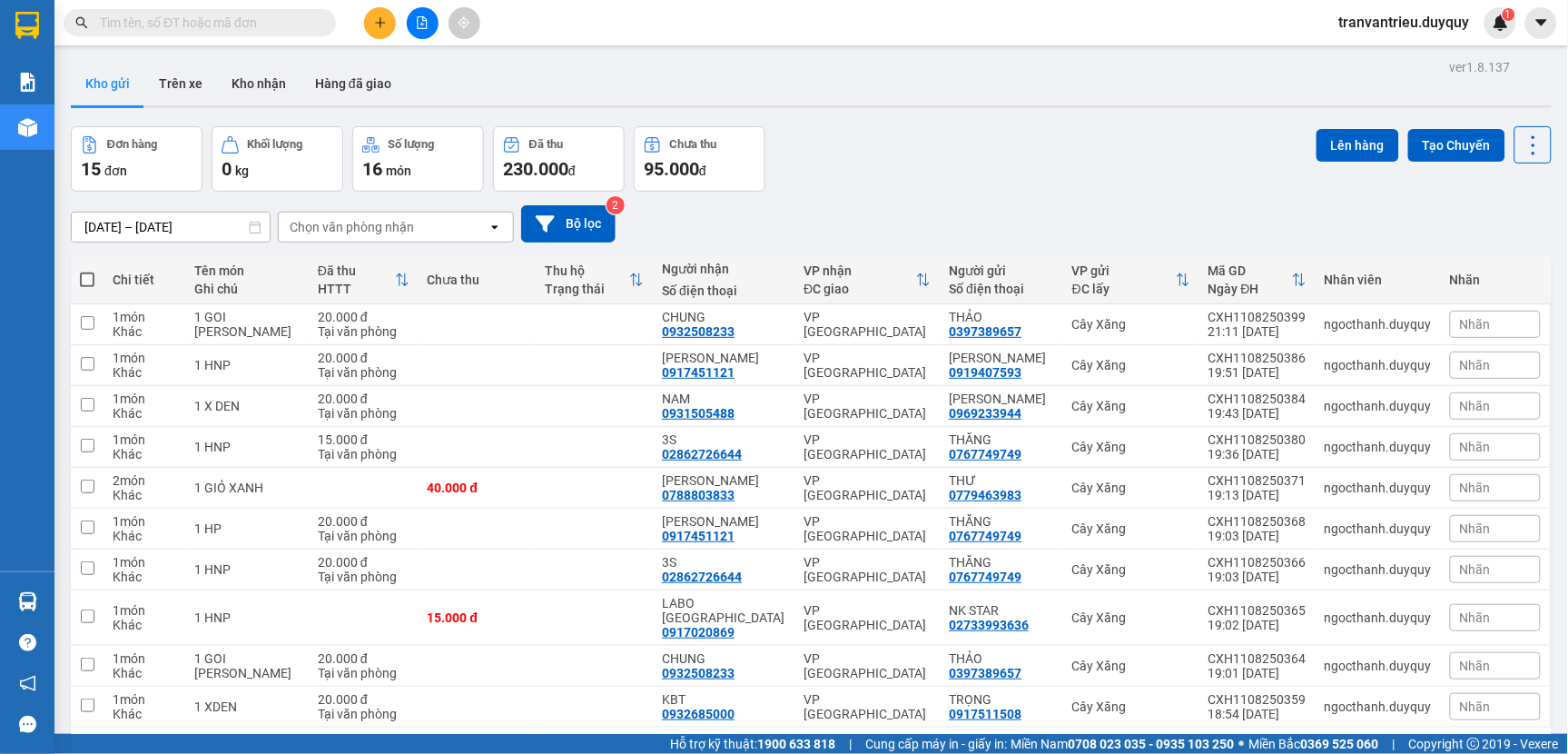
click at [88, 276] on span at bounding box center [87, 279] width 15 height 15
click at [87, 270] on input "checkbox" at bounding box center [87, 270] width 0 height 0
checkbox input "true"
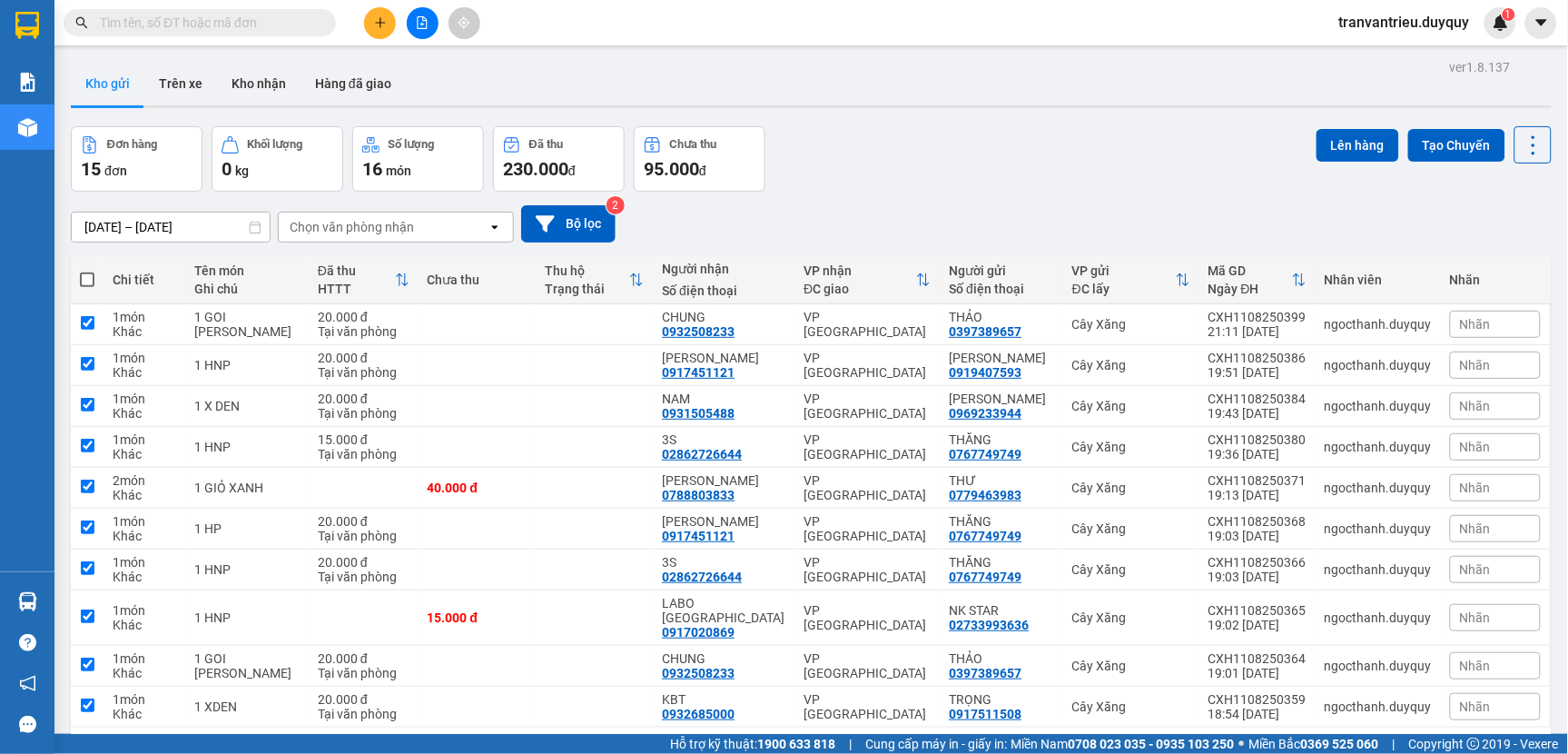
checkbox input "true"
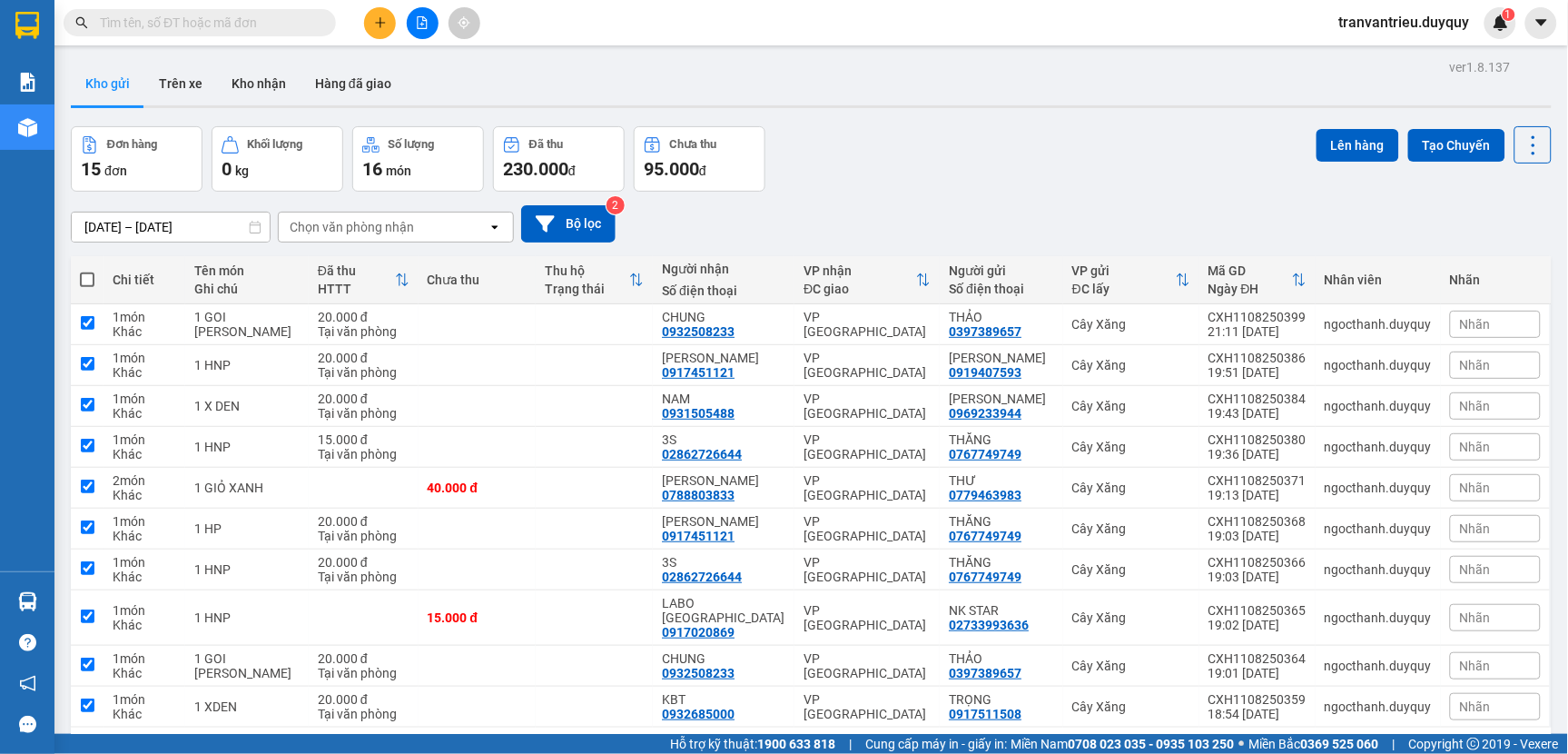
checkbox input "true"
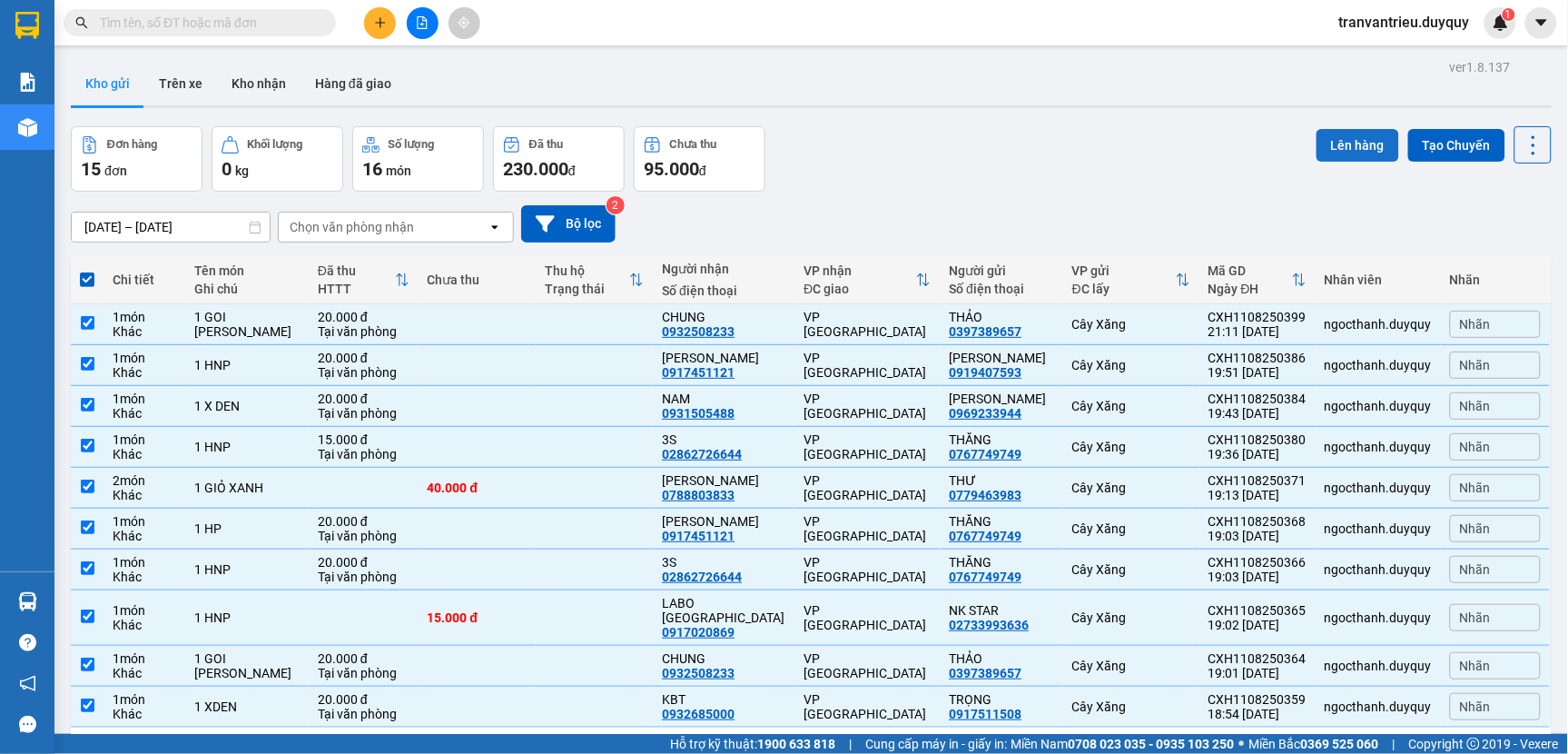
click at [1339, 143] on button "Lên hàng" at bounding box center [1357, 145] width 82 height 33
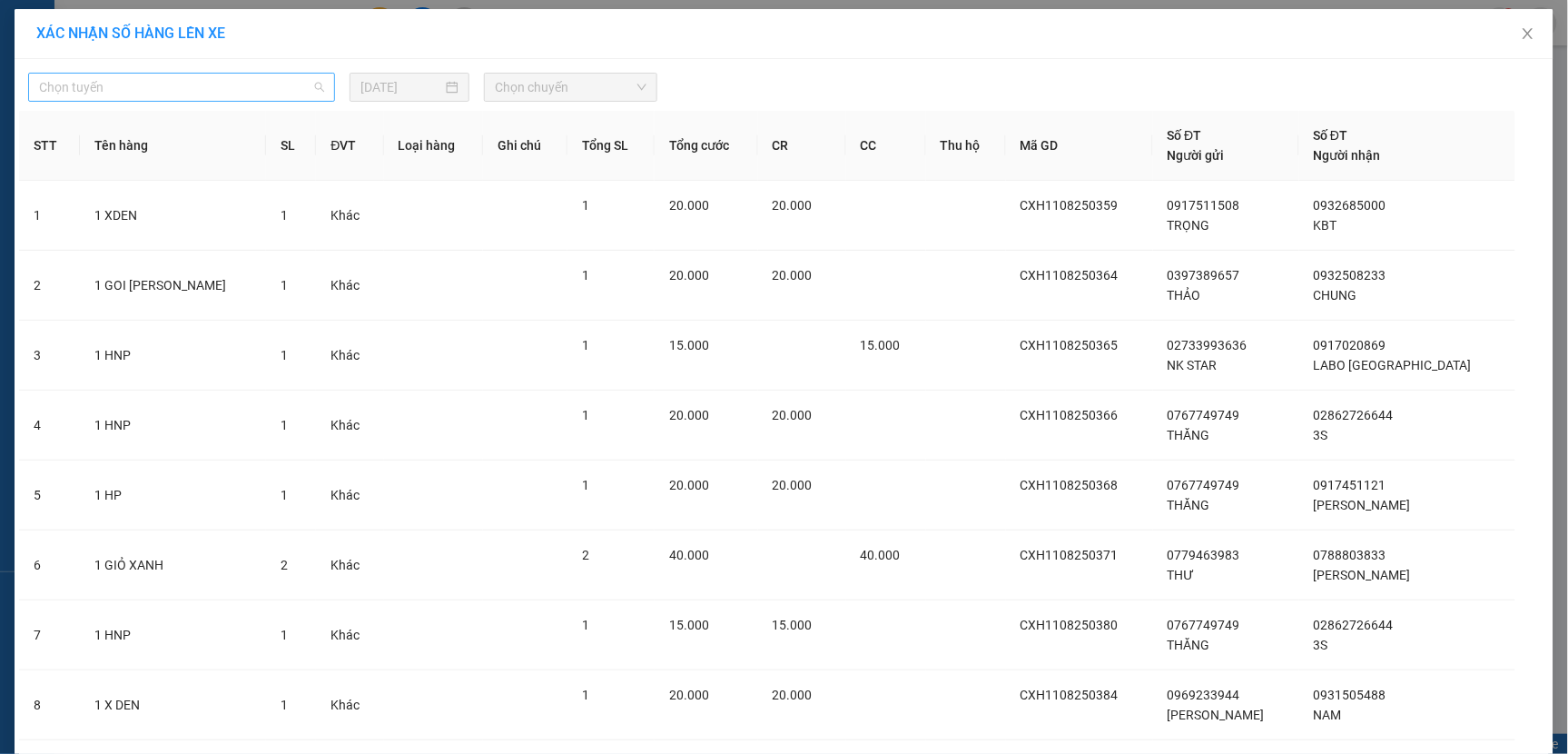
click at [169, 92] on span "Chọn tuyến" at bounding box center [181, 86] width 285 height 27
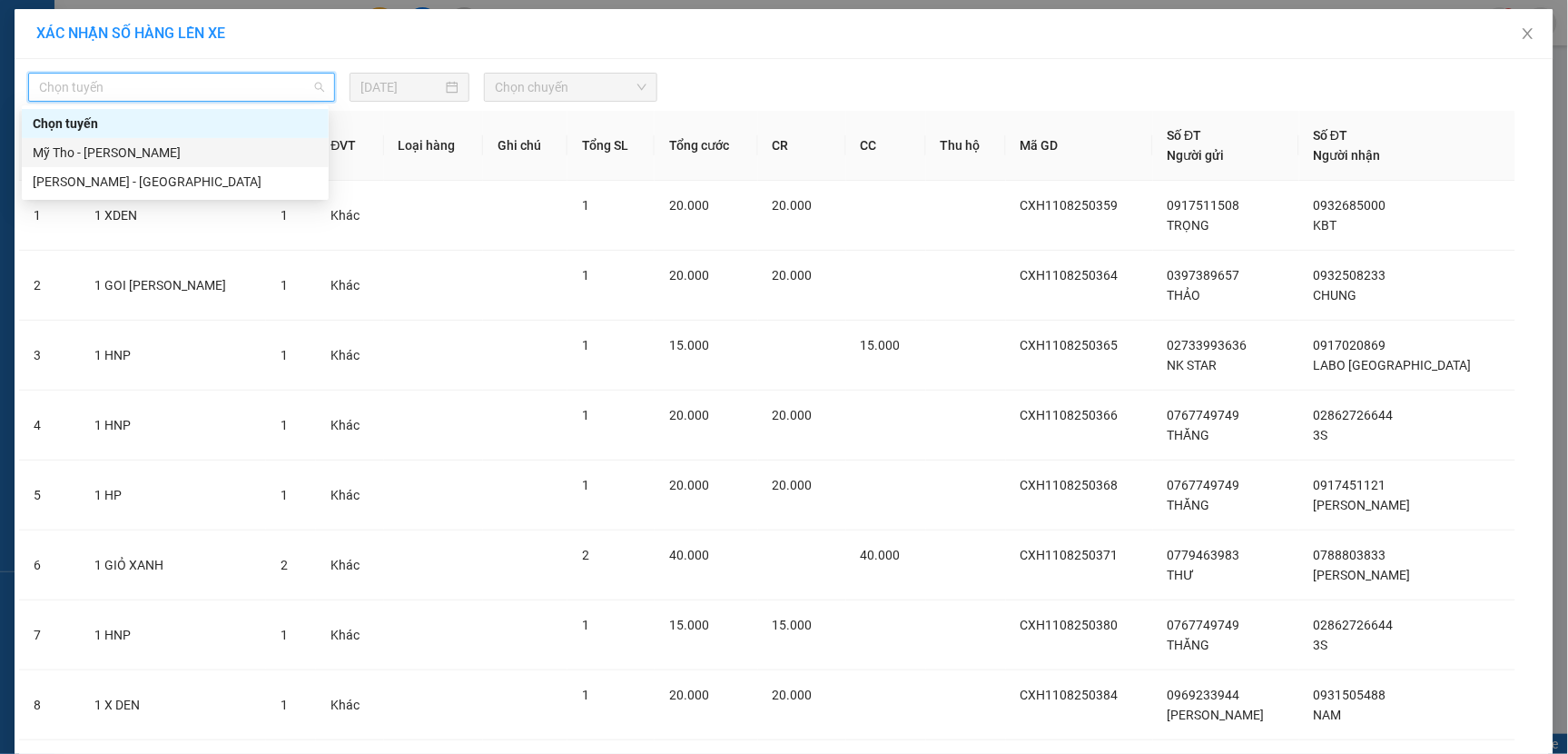
click at [107, 155] on div "Mỹ Tho - [PERSON_NAME]" at bounding box center [175, 153] width 285 height 20
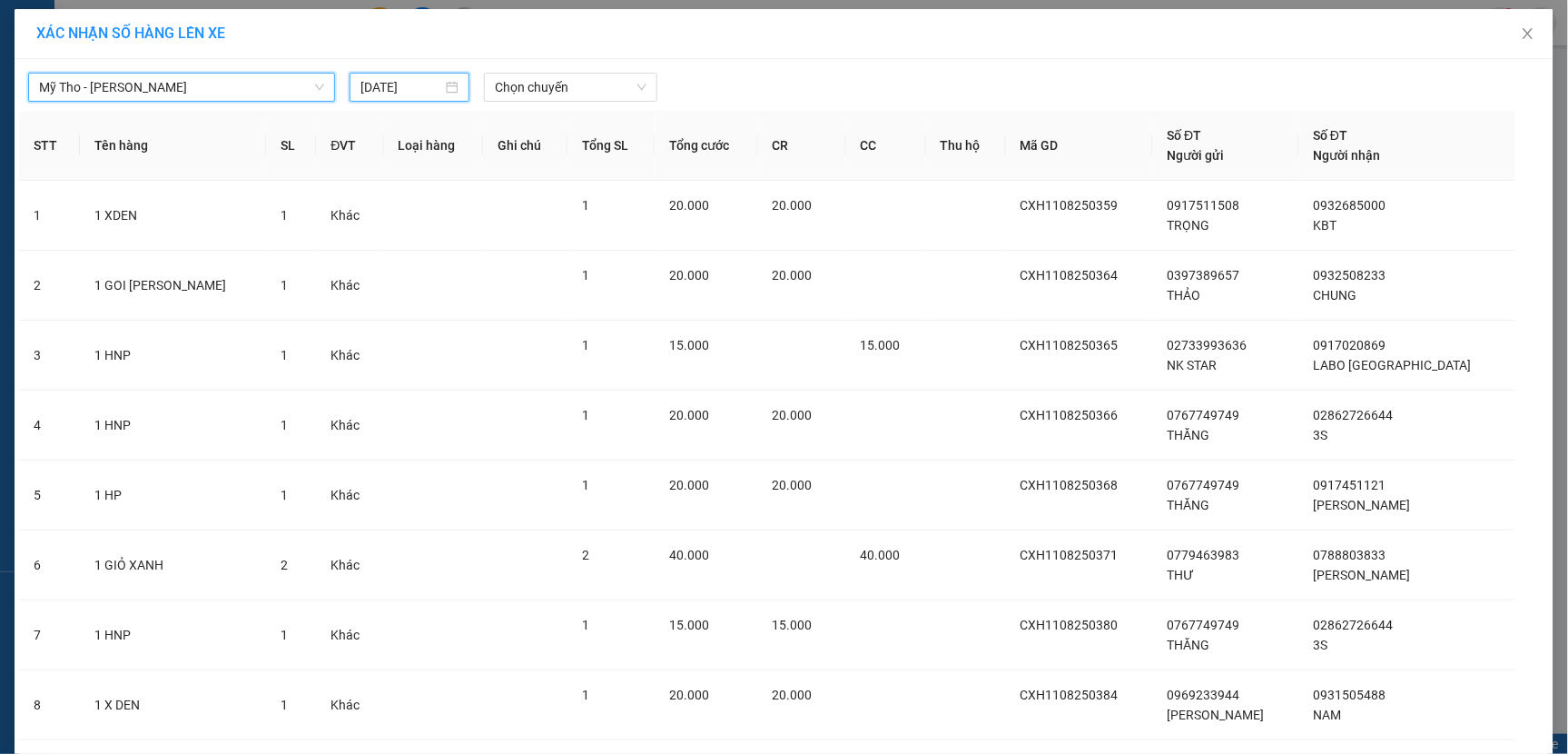
click at [432, 91] on input "[DATE]" at bounding box center [401, 87] width 81 height 20
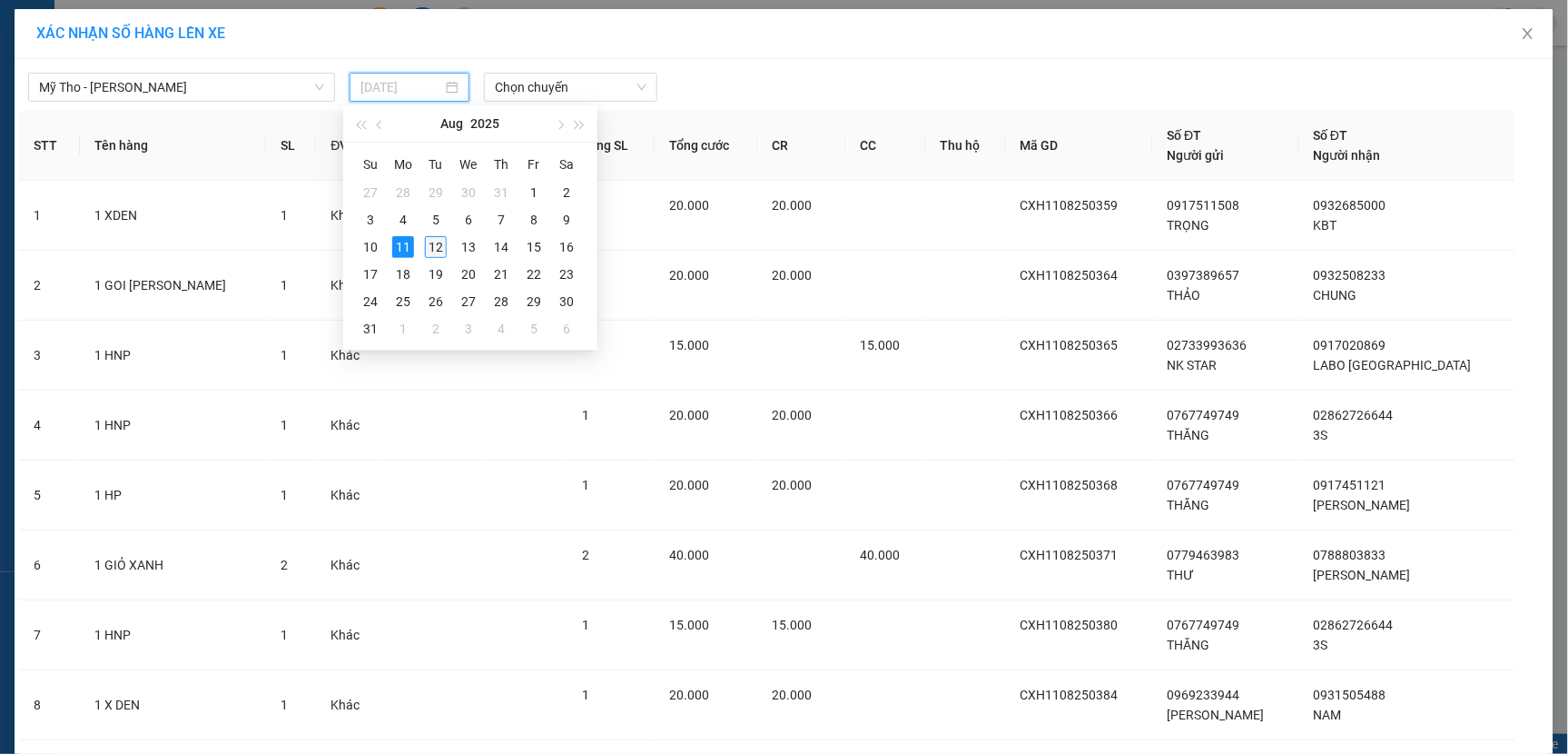
click at [441, 250] on div "12" at bounding box center [436, 247] width 22 height 22
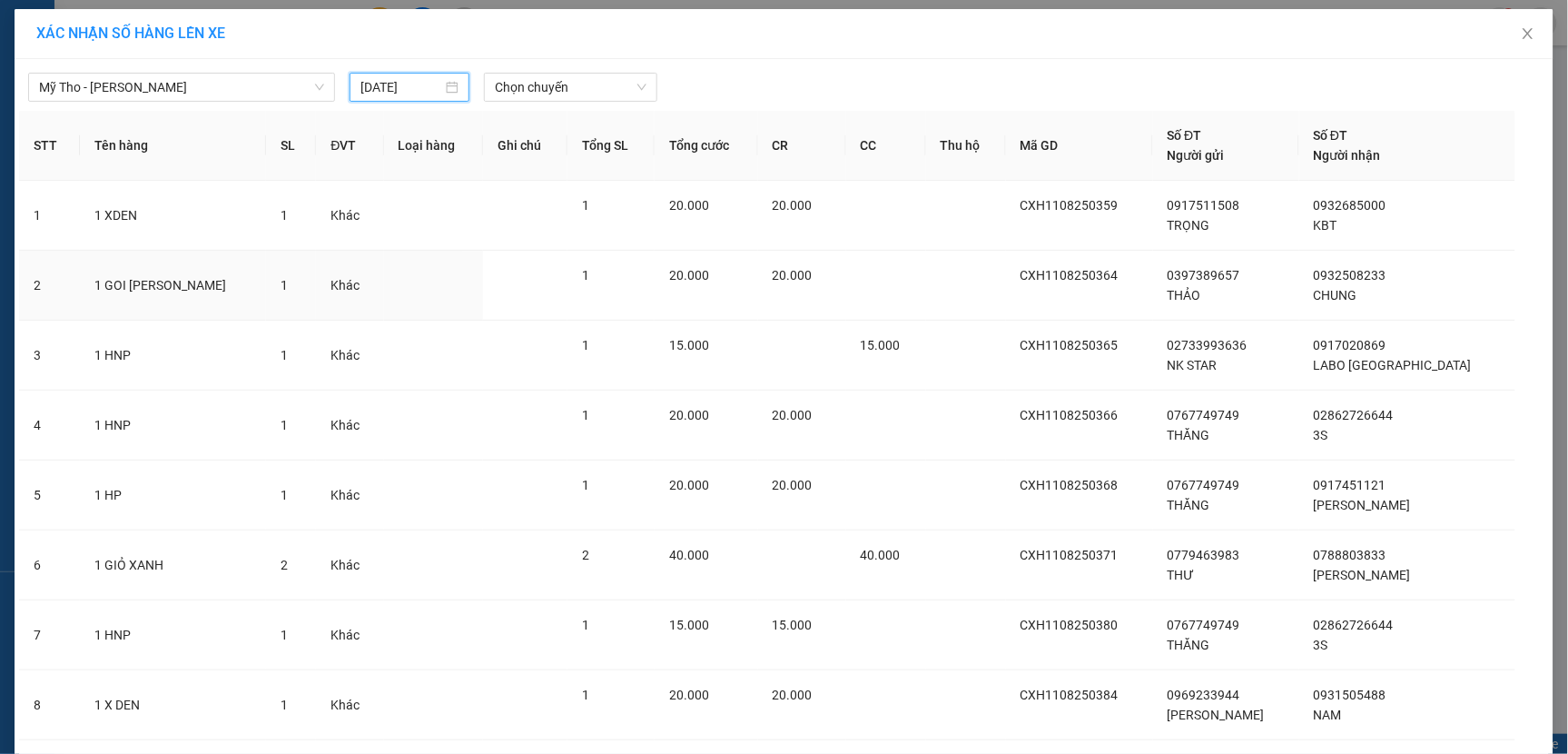
type input "[DATE]"
click at [594, 86] on span "Chọn chuyến" at bounding box center [570, 86] width 152 height 27
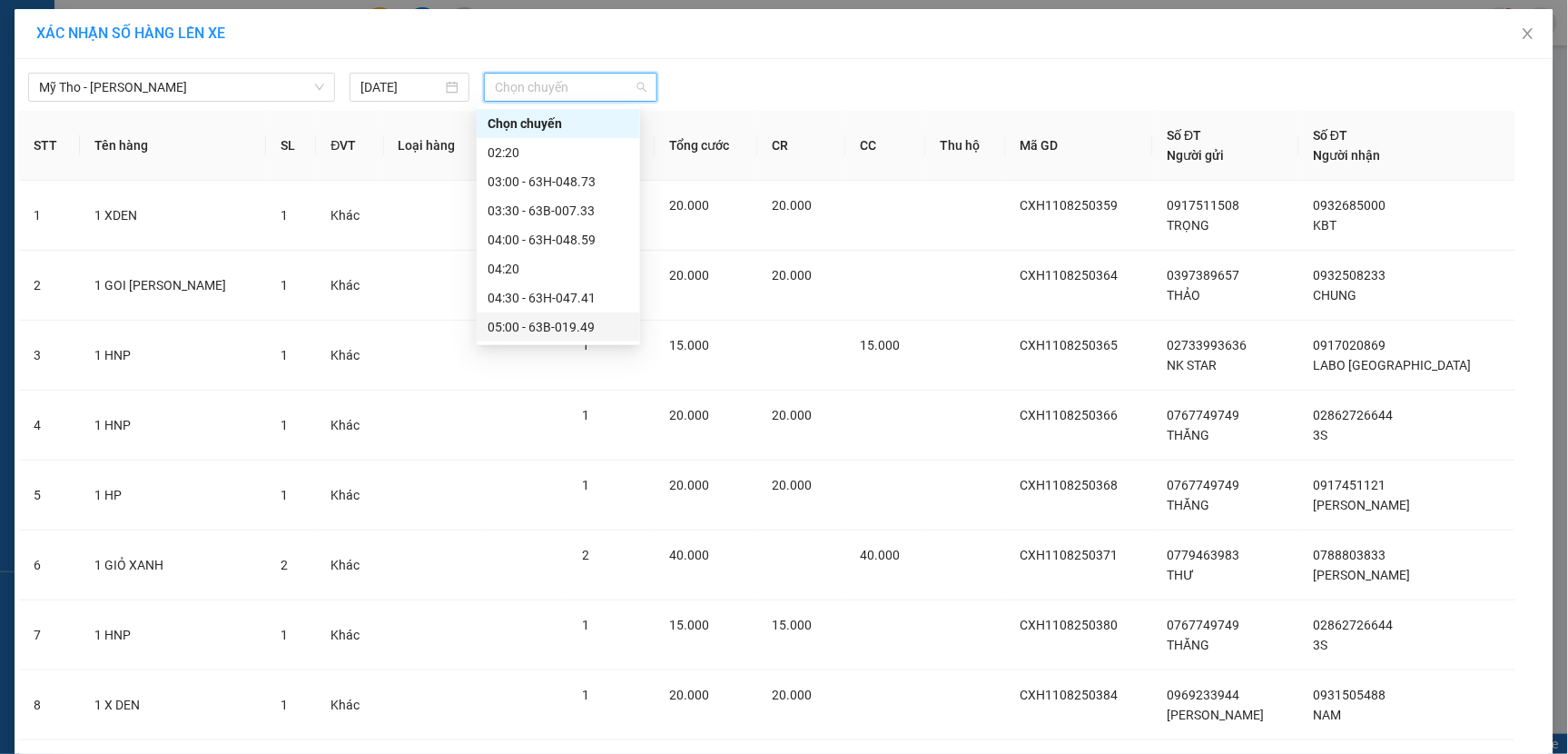
click at [584, 332] on div "05:00 - 63B-019.49" at bounding box center [558, 327] width 142 height 20
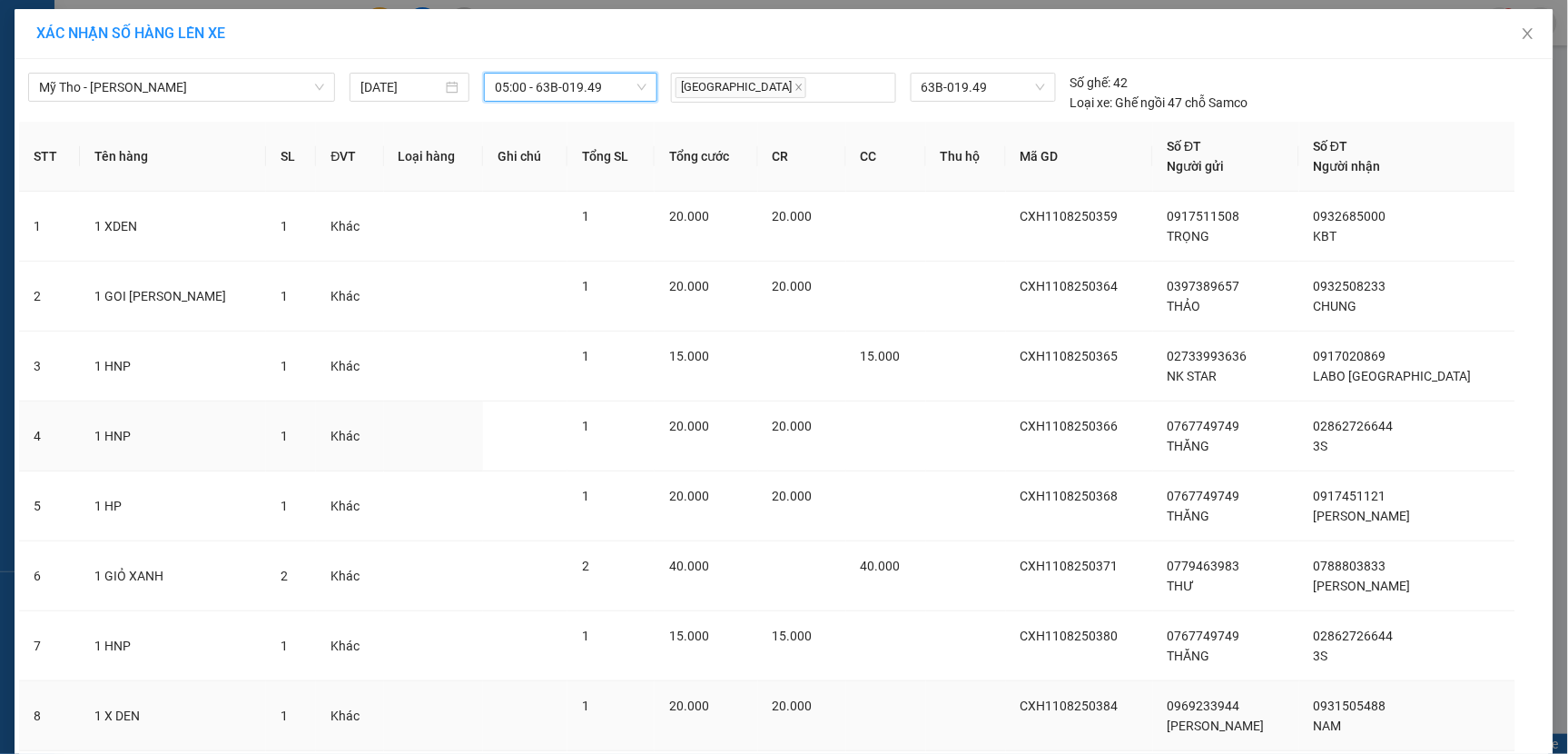
scroll to position [269, 0]
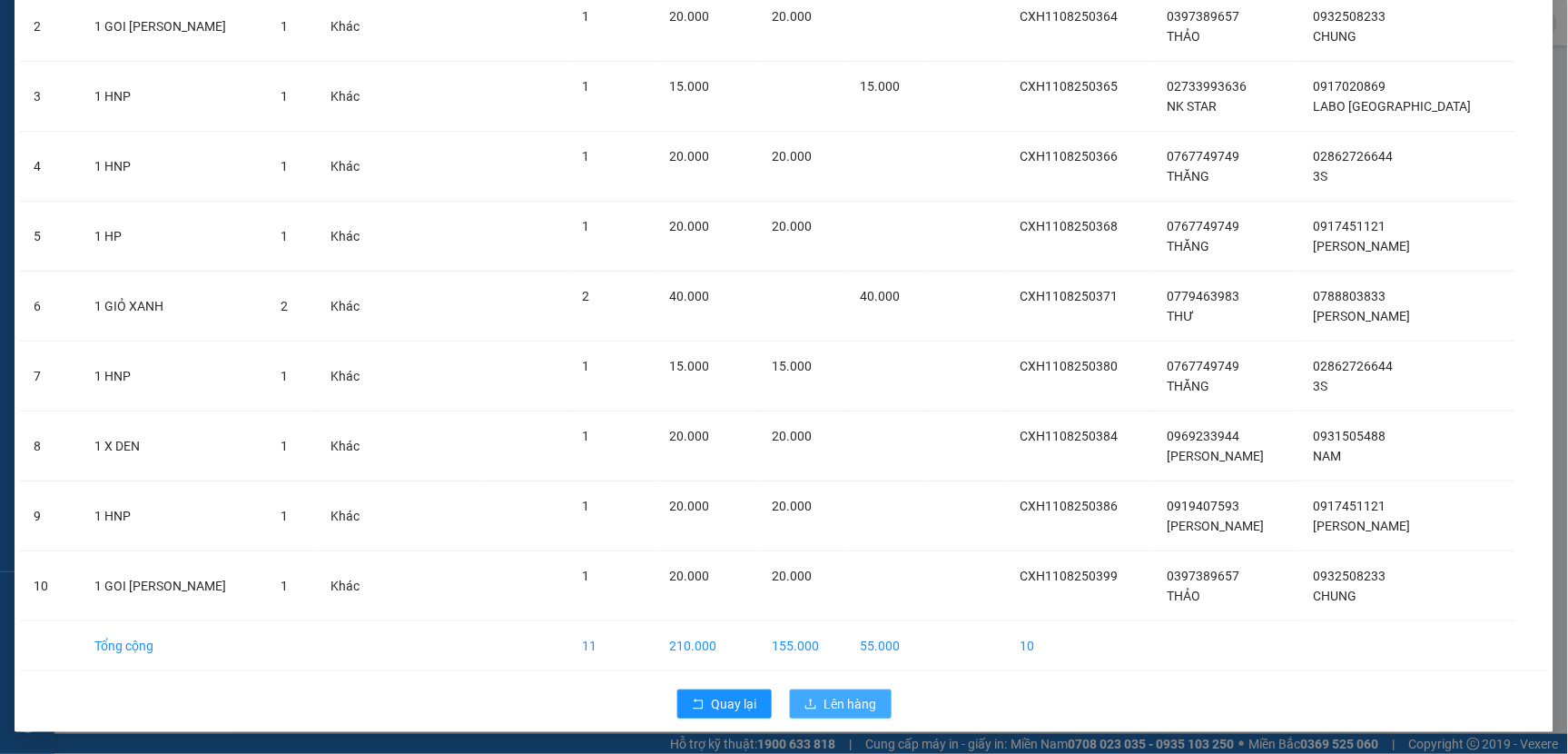
click at [845, 697] on span "Lên hàng" at bounding box center [850, 703] width 52 height 20
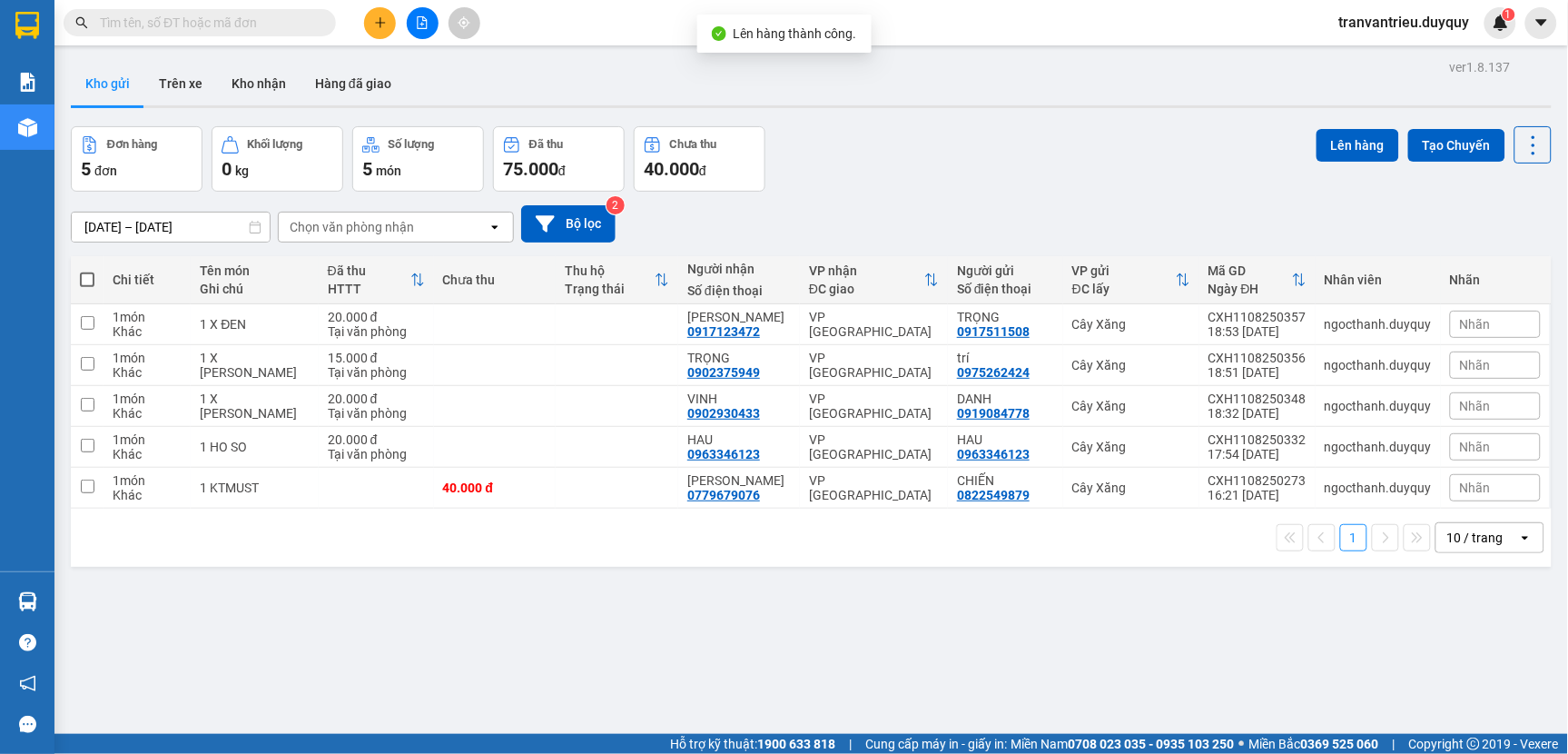
drag, startPoint x: 86, startPoint y: 283, endPoint x: 142, endPoint y: 201, distance: 99.3
click at [87, 283] on span at bounding box center [87, 279] width 15 height 15
click at [87, 270] on input "checkbox" at bounding box center [87, 270] width 0 height 0
checkbox input "true"
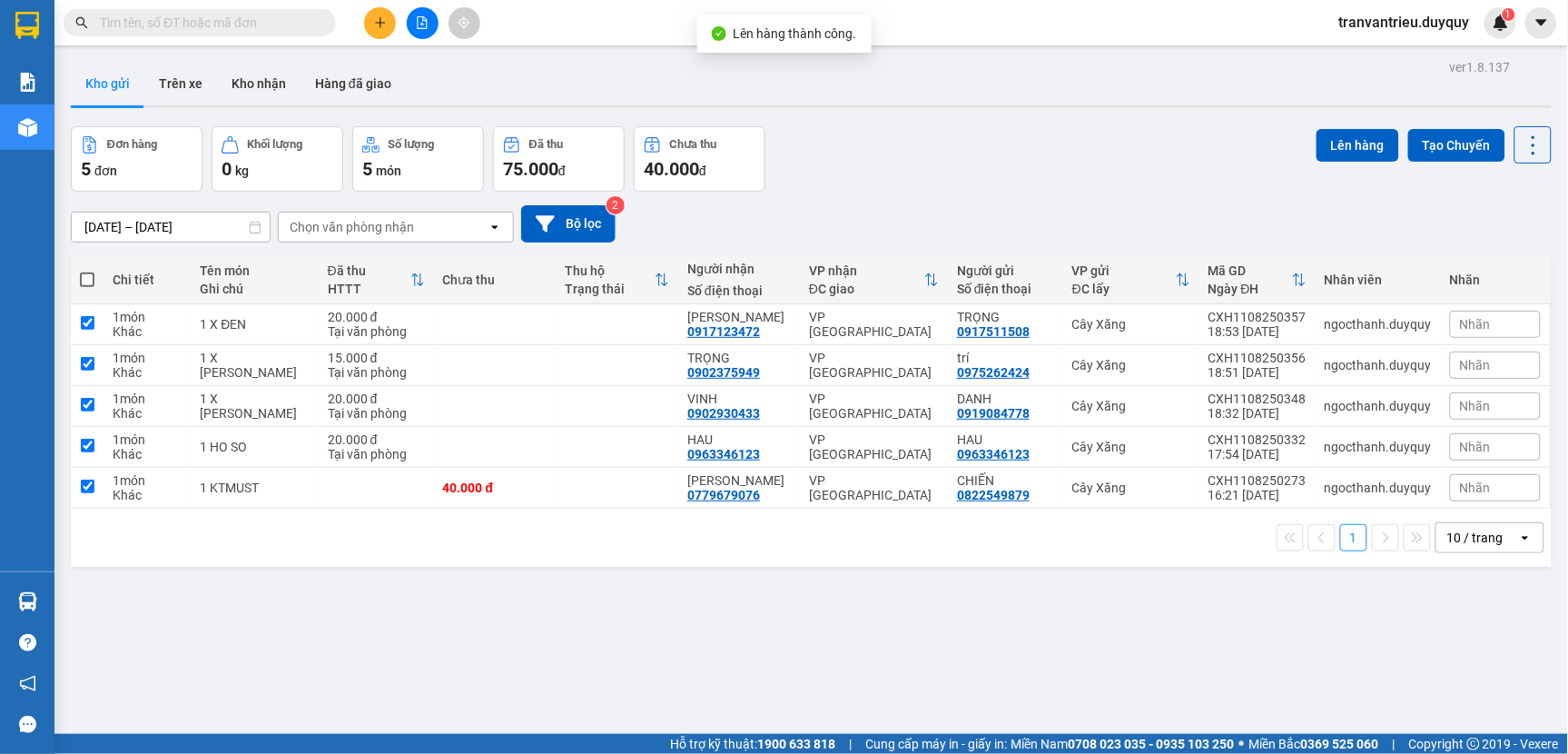
checkbox input "true"
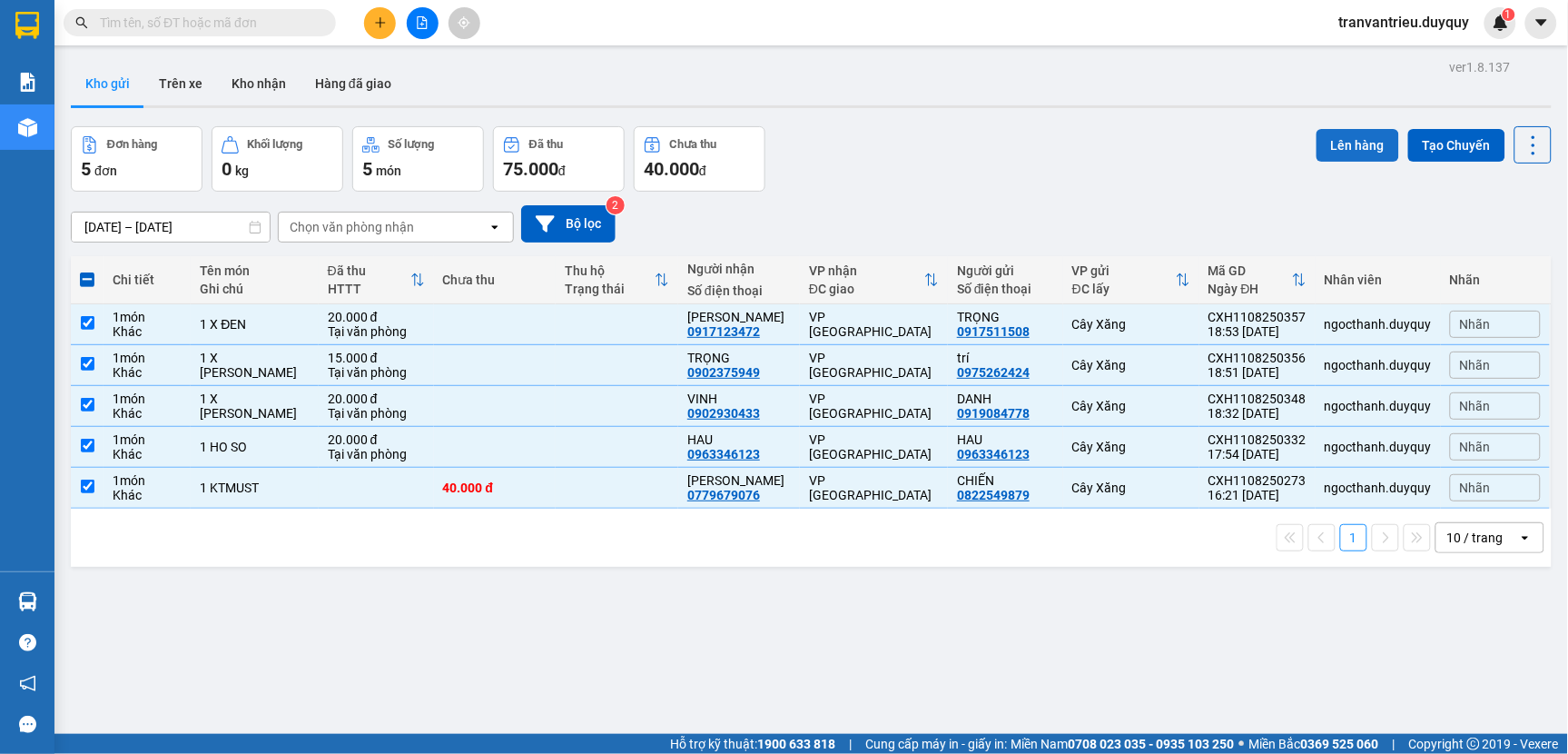
click at [1337, 147] on button "Lên hàng" at bounding box center [1357, 145] width 82 height 33
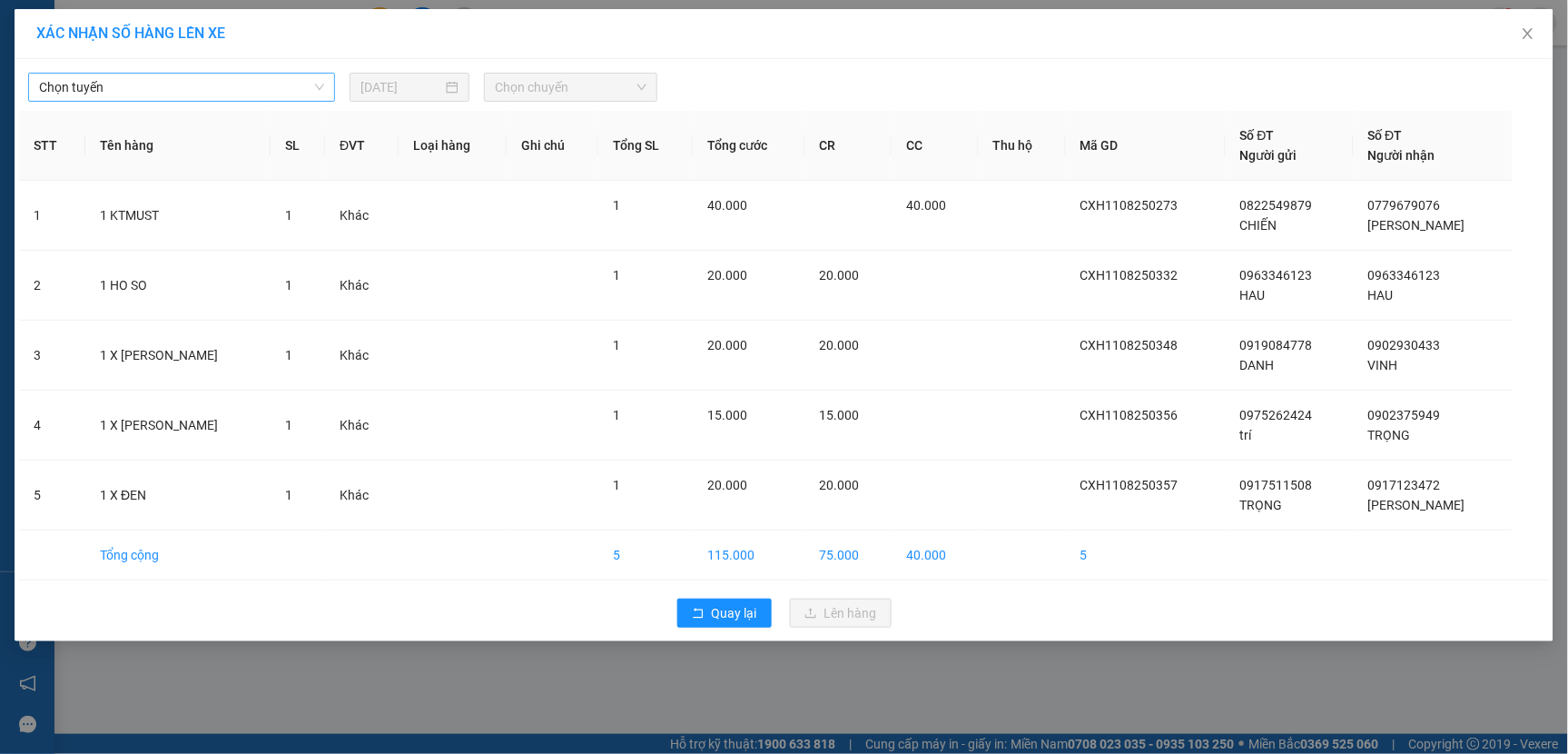
click at [125, 86] on span "Chọn tuyến" at bounding box center [181, 86] width 285 height 27
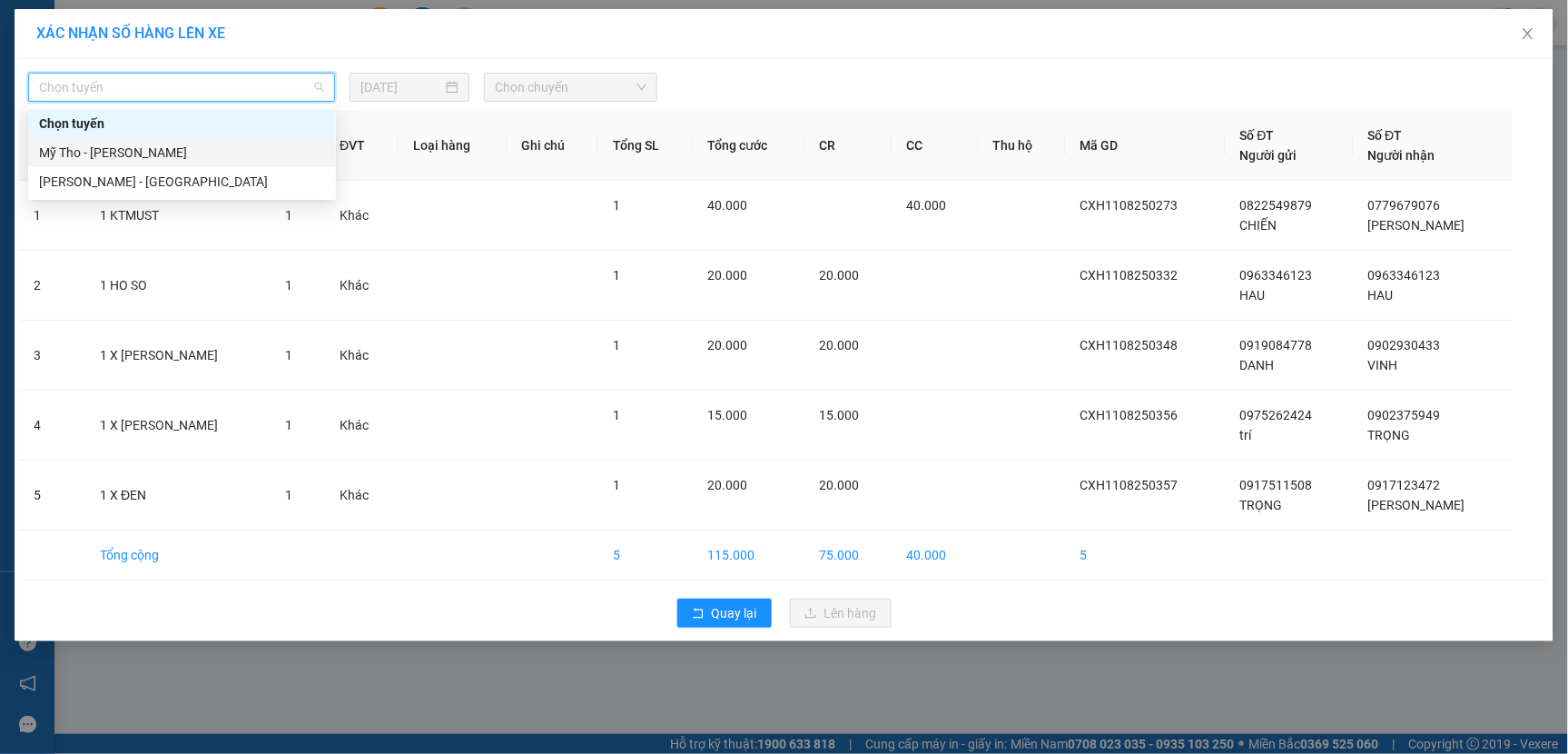
click at [137, 156] on div "Mỹ Tho - [PERSON_NAME]" at bounding box center [181, 153] width 286 height 20
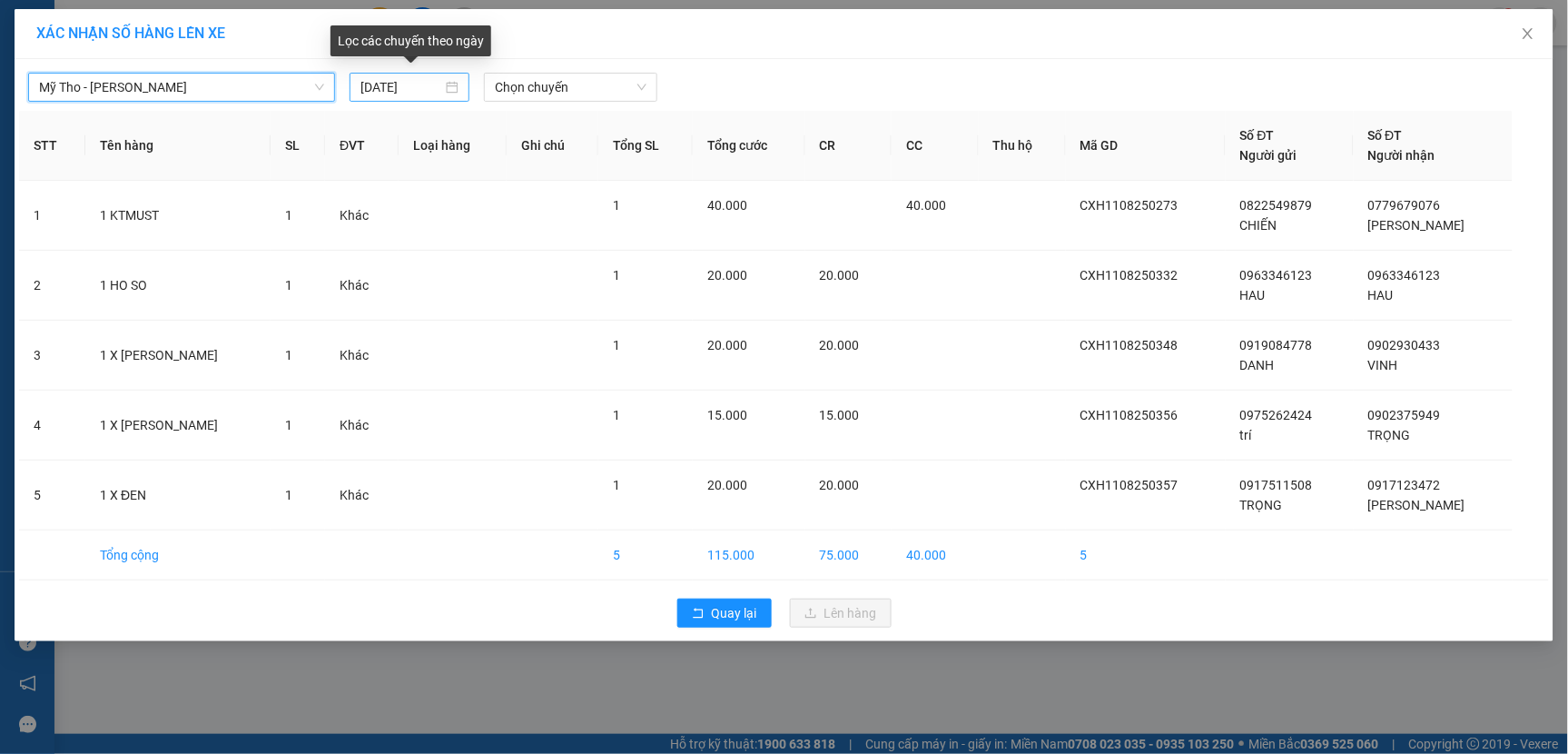
click at [438, 91] on input "[DATE]" at bounding box center [401, 87] width 81 height 20
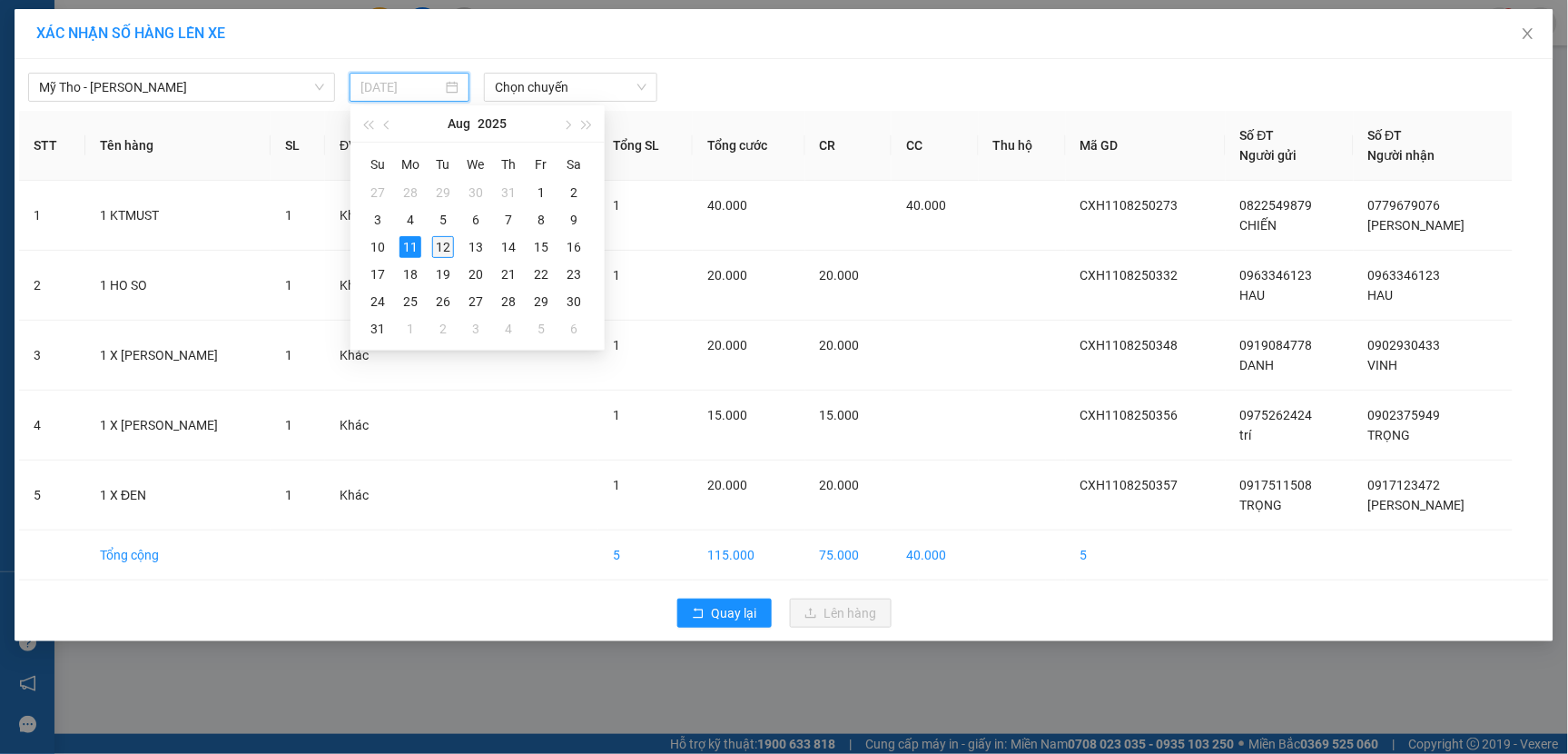
click at [440, 249] on div "12" at bounding box center [443, 247] width 22 height 22
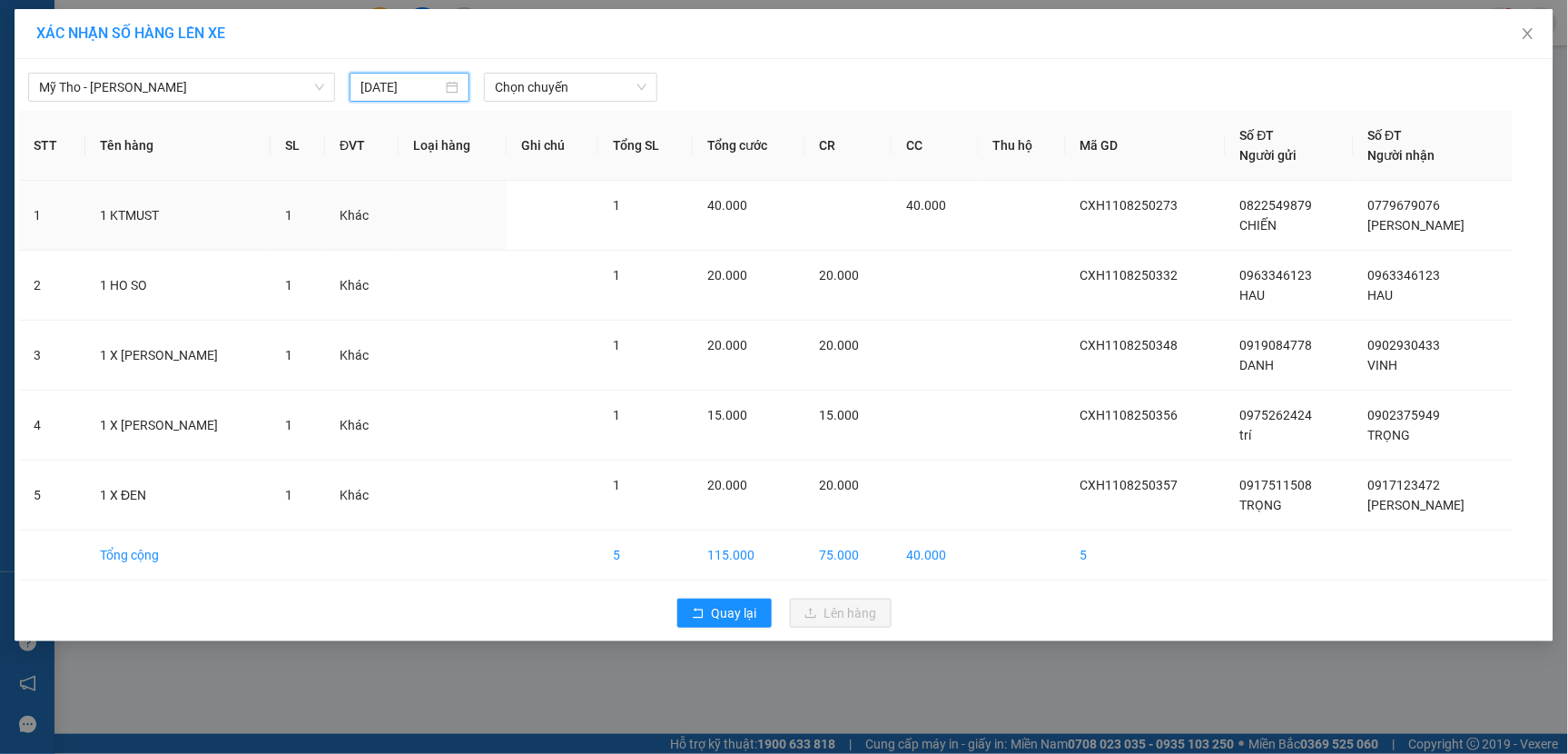
type input "[DATE]"
click at [594, 88] on span "Chọn chuyến" at bounding box center [570, 86] width 152 height 27
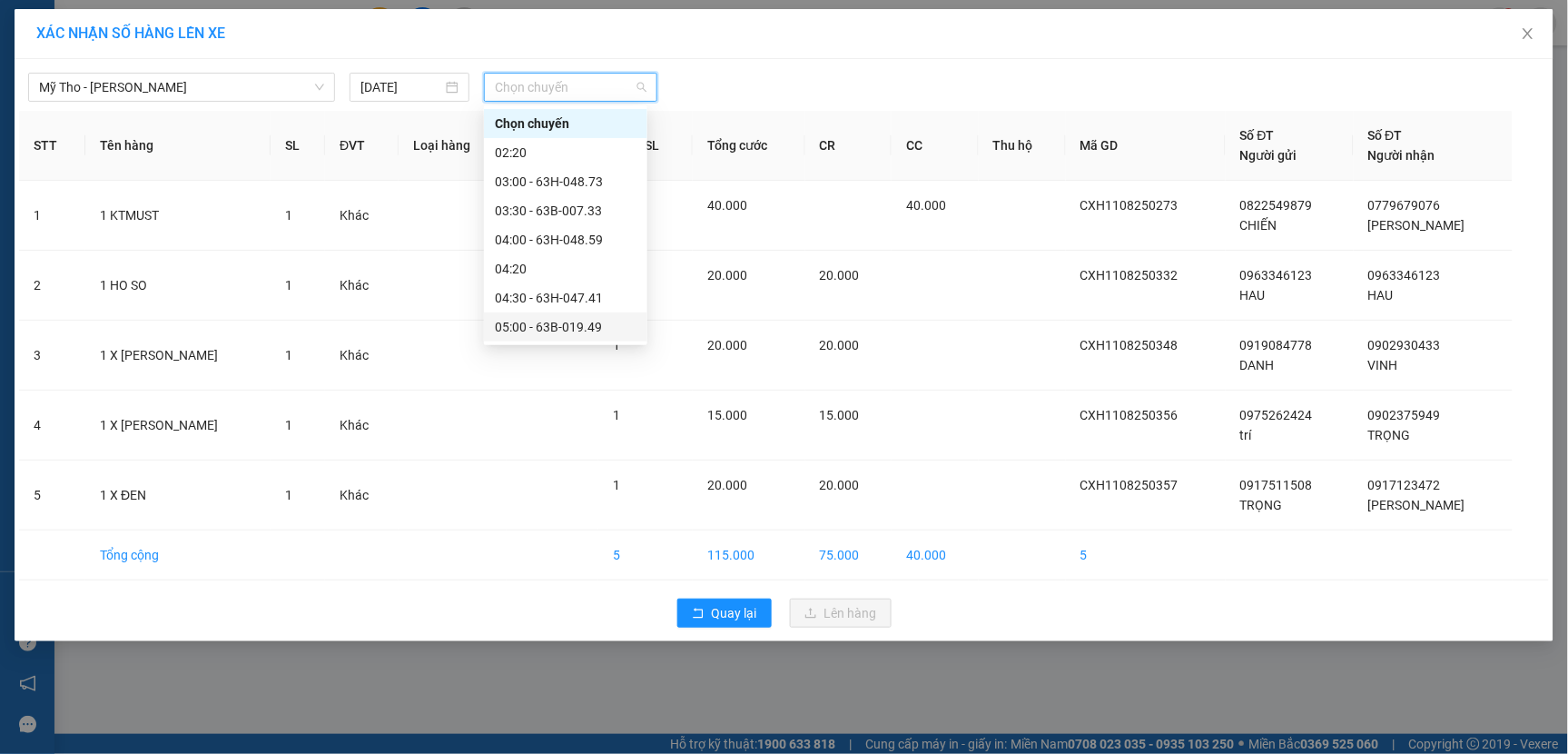
click at [573, 334] on div "05:00 - 63B-019.49" at bounding box center [565, 327] width 142 height 20
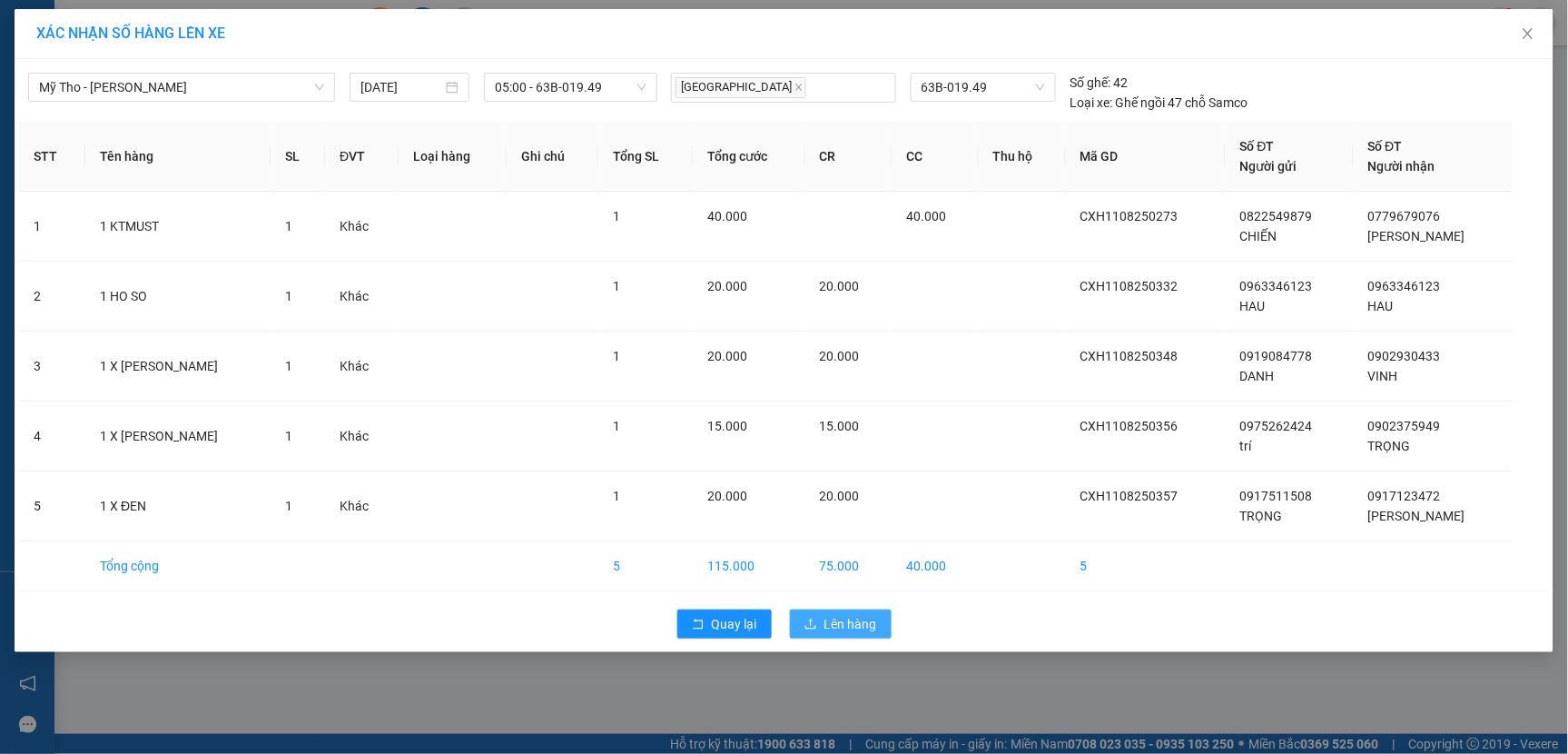
click at [829, 633] on span "Lên hàng" at bounding box center [850, 623] width 52 height 20
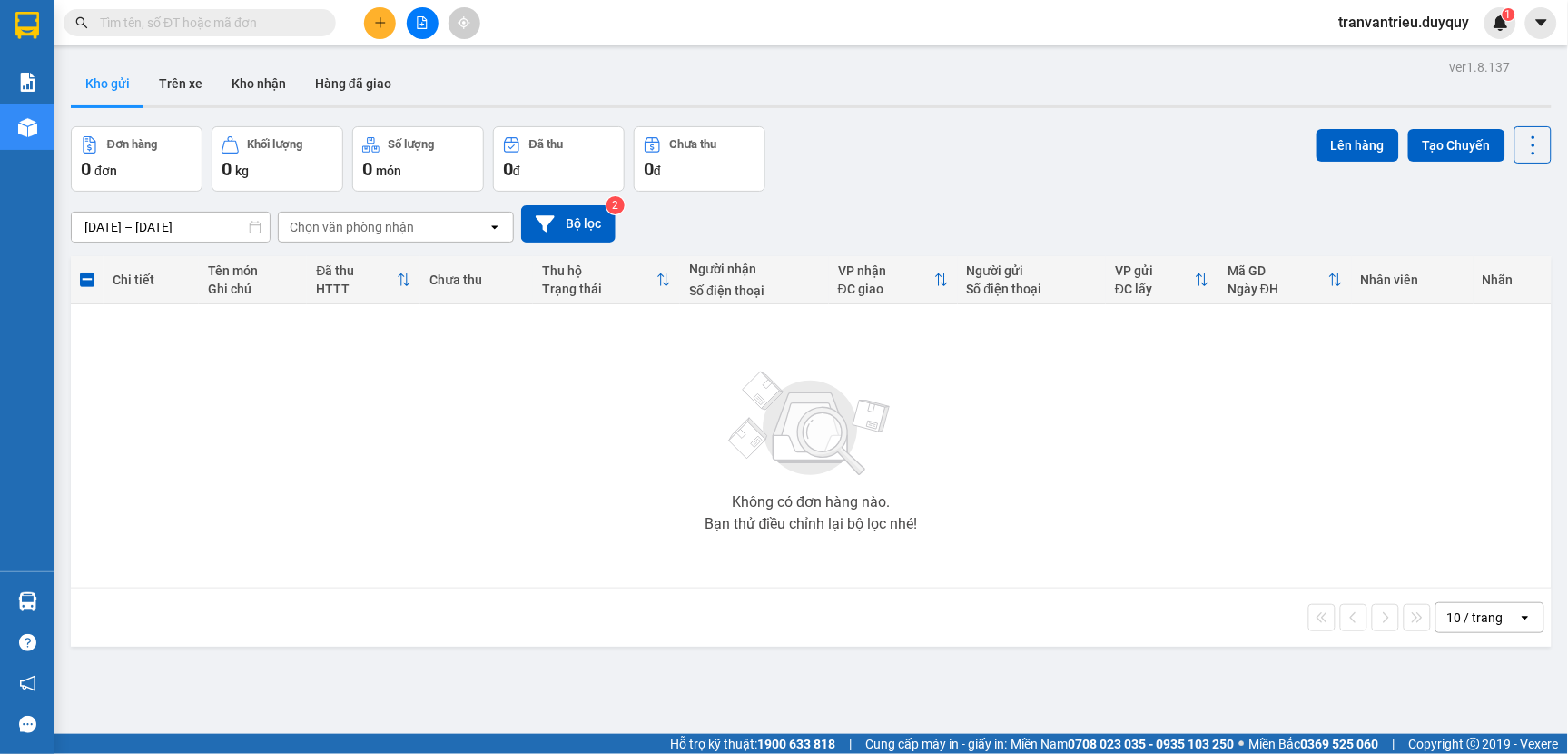
click at [185, 22] on input "text" at bounding box center [207, 23] width 214 height 20
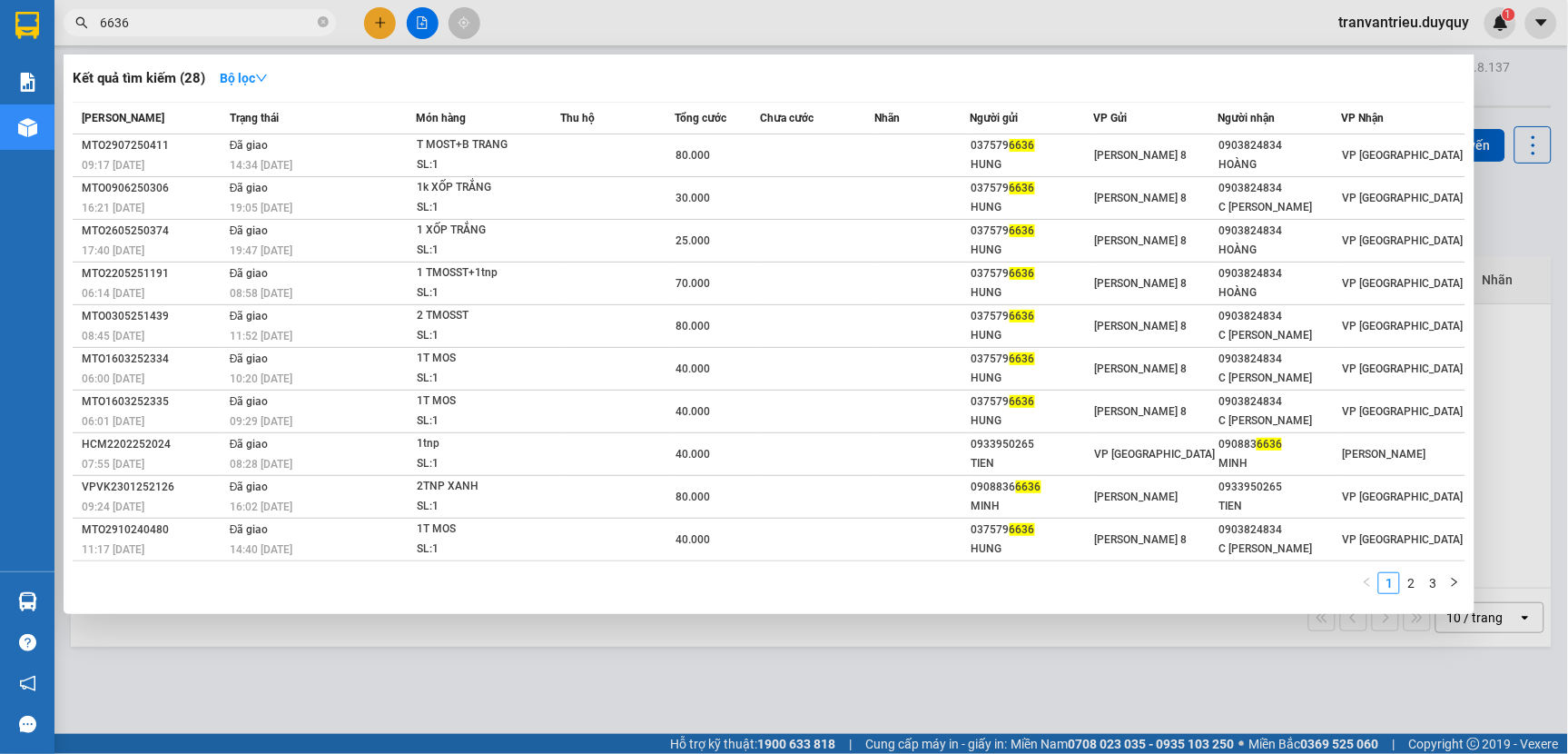
click at [103, 27] on input "6636" at bounding box center [207, 23] width 214 height 20
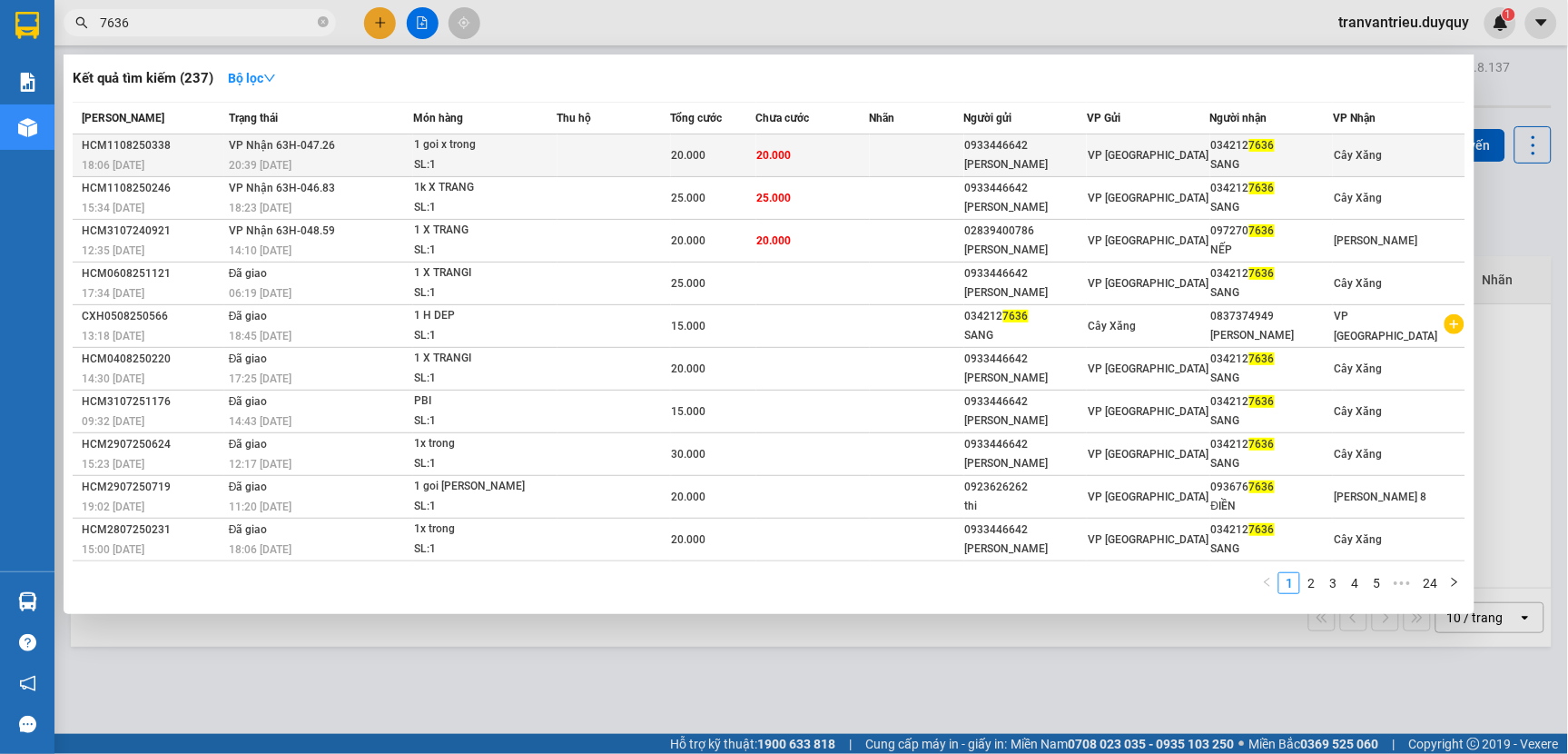
type input "7636"
click at [1232, 159] on div "SANG" at bounding box center [1271, 164] width 122 height 19
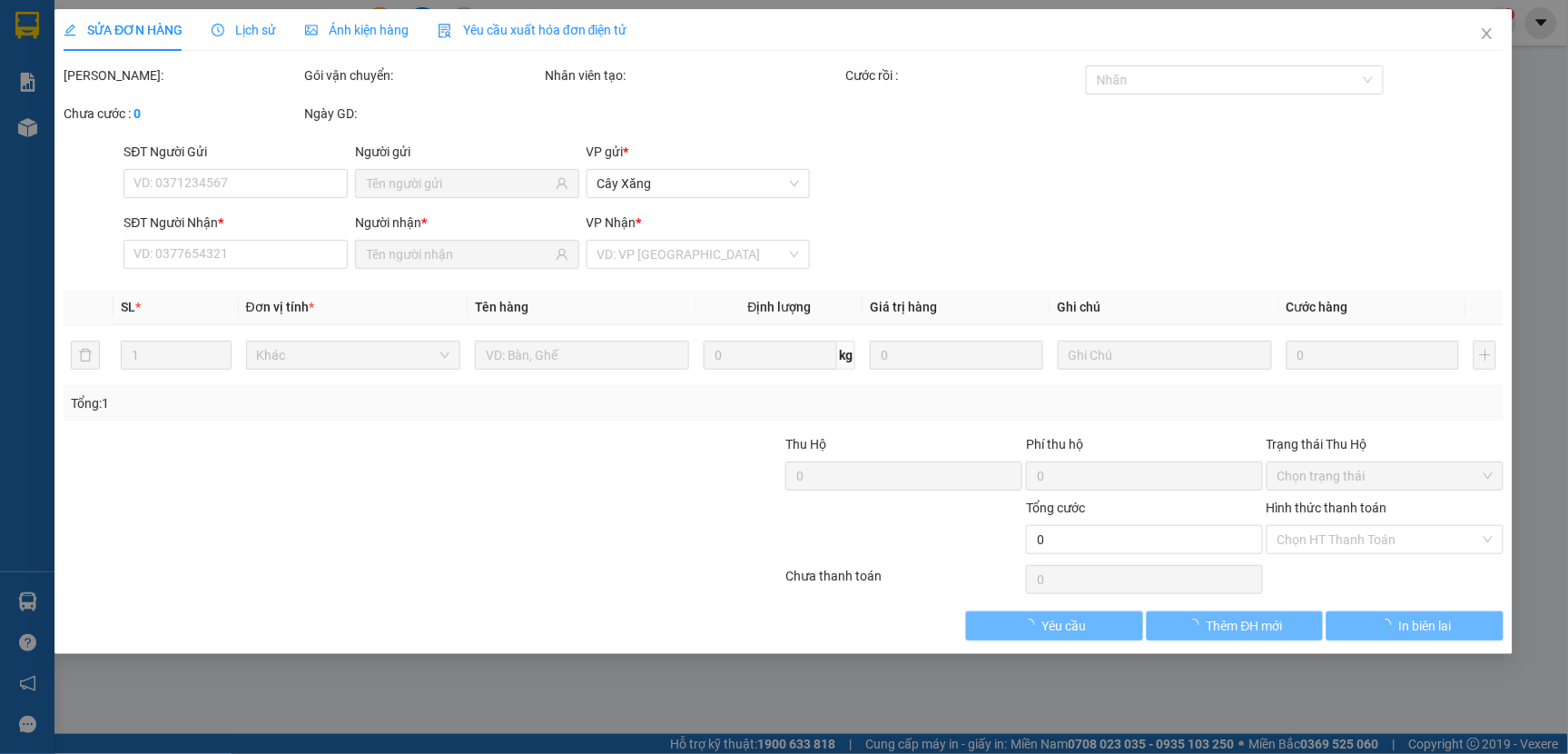
type input "0933446642"
type input "[PERSON_NAME]"
type input "0342127636"
type input "SANG"
type input "20.000"
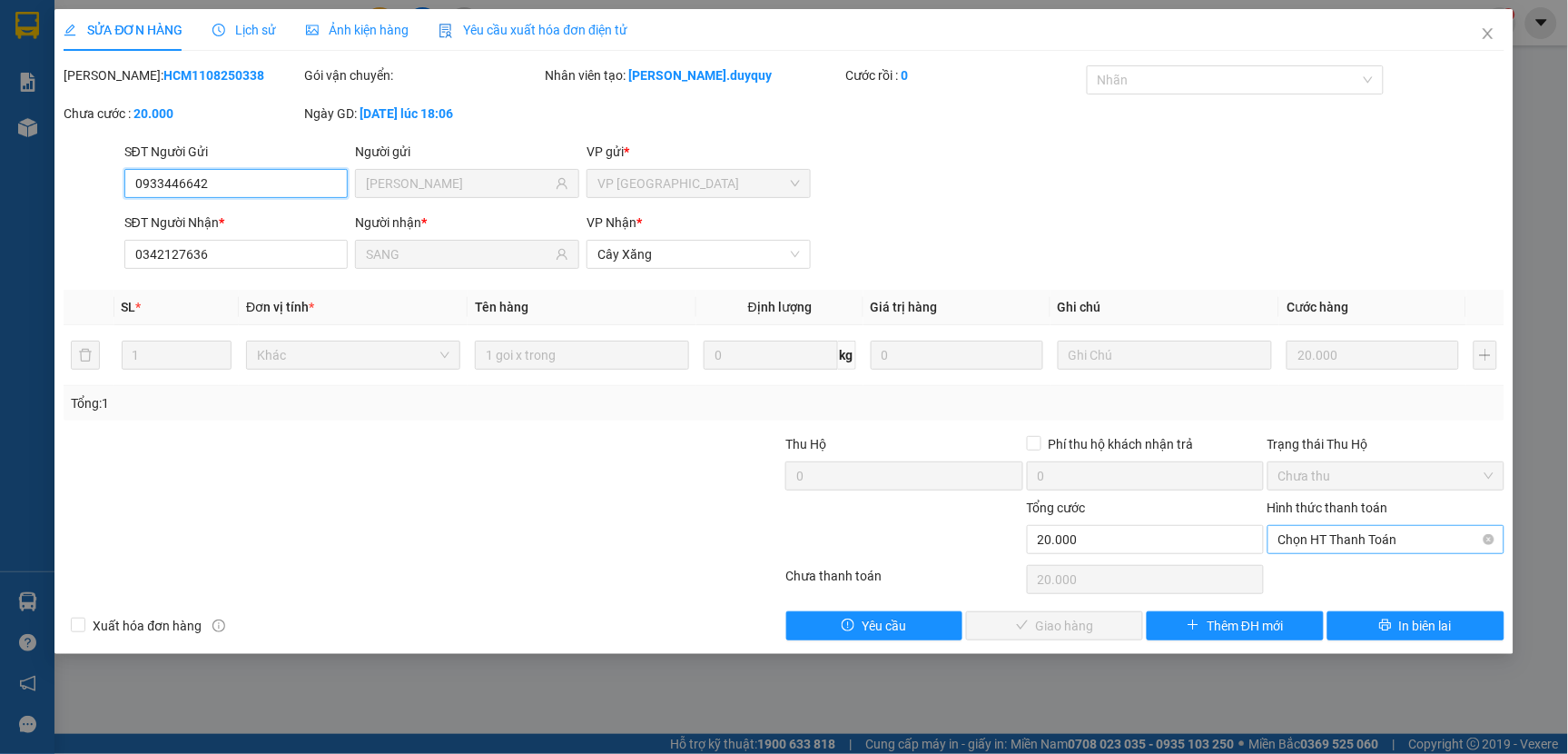
click at [1335, 529] on span "Chọn HT Thanh Toán" at bounding box center [1385, 539] width 215 height 27
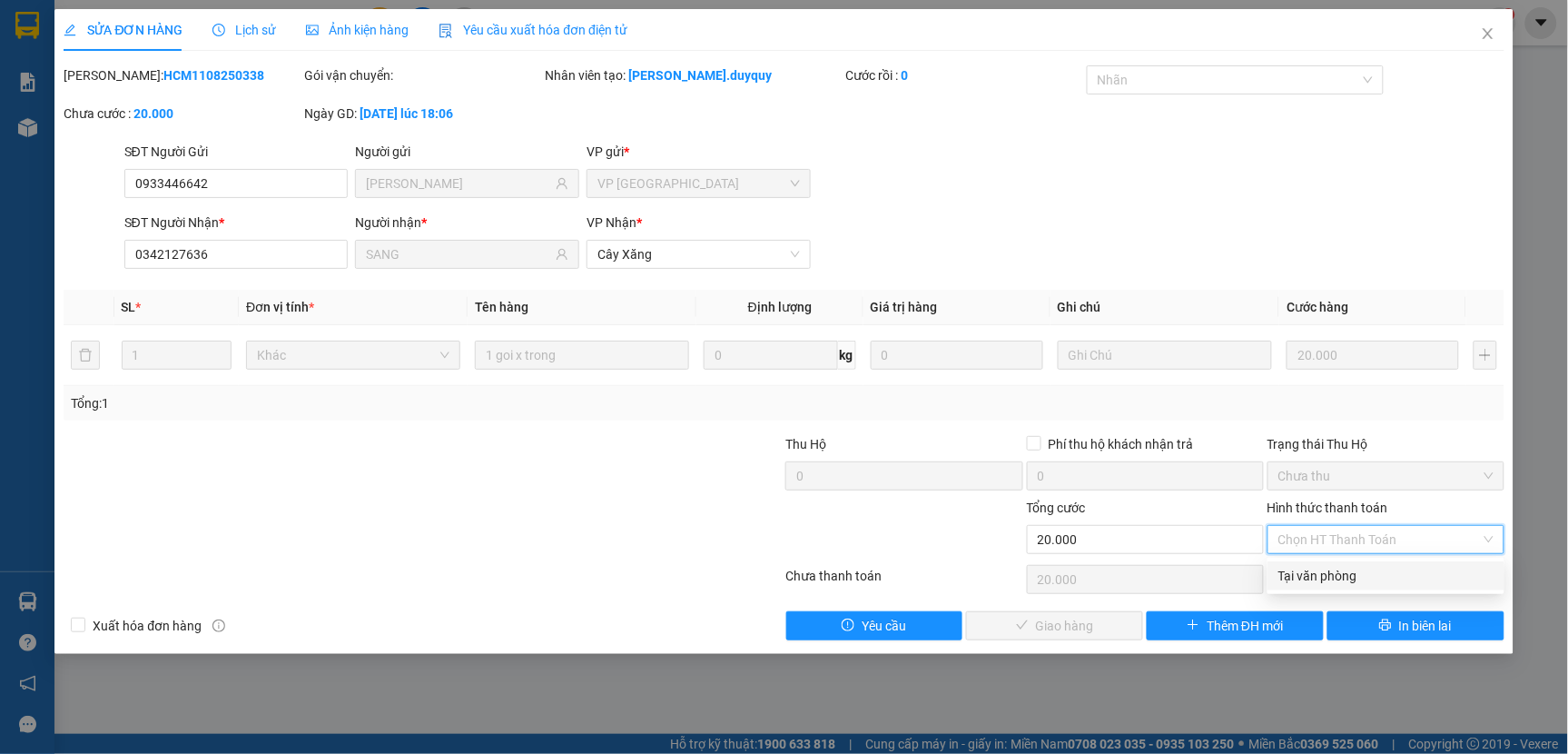
drag, startPoint x: 1330, startPoint y: 575, endPoint x: 1210, endPoint y: 599, distance: 122.4
click at [1329, 576] on div "Tại văn phòng" at bounding box center [1385, 576] width 215 height 20
type input "0"
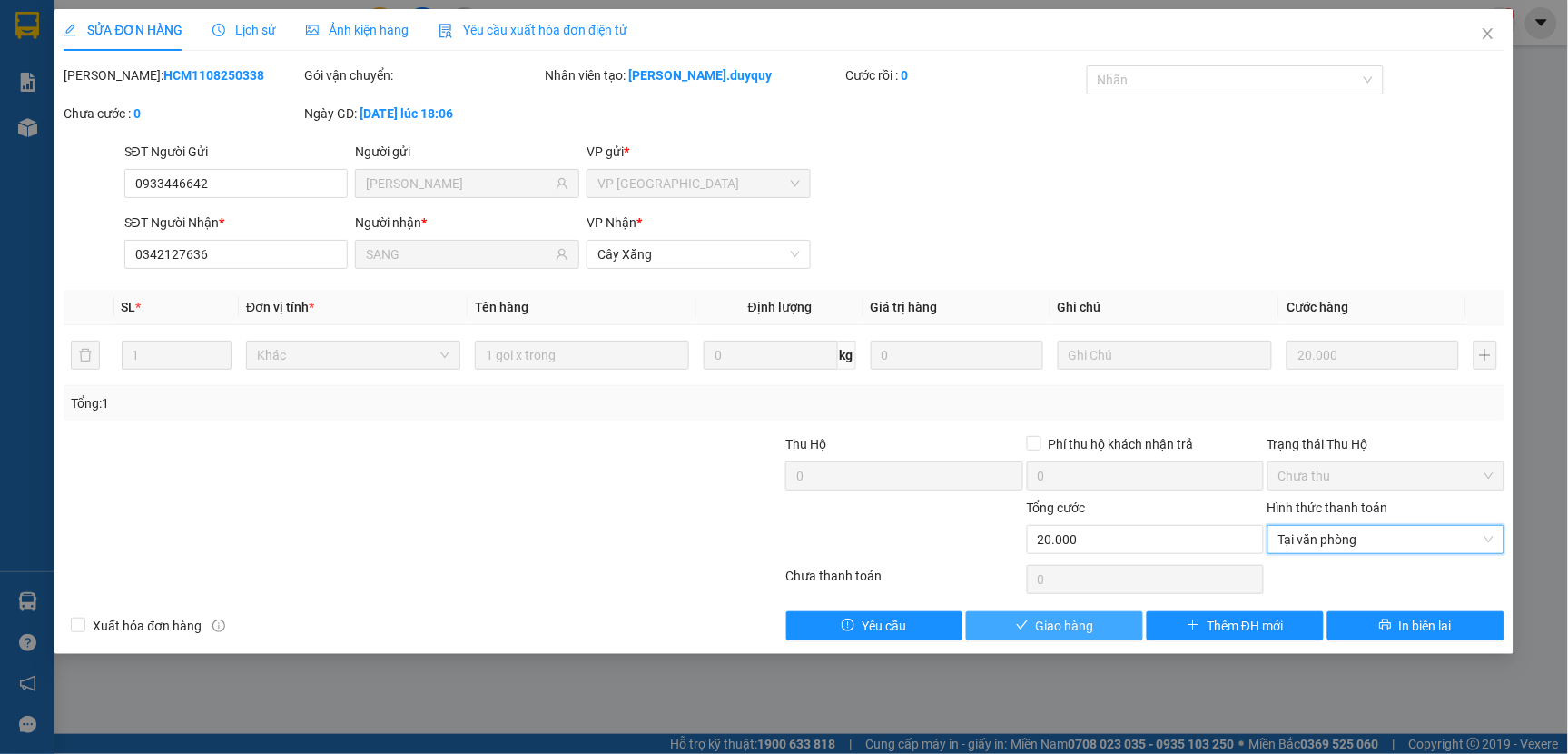
click at [1101, 634] on button "Giao hàng" at bounding box center [1054, 625] width 177 height 29
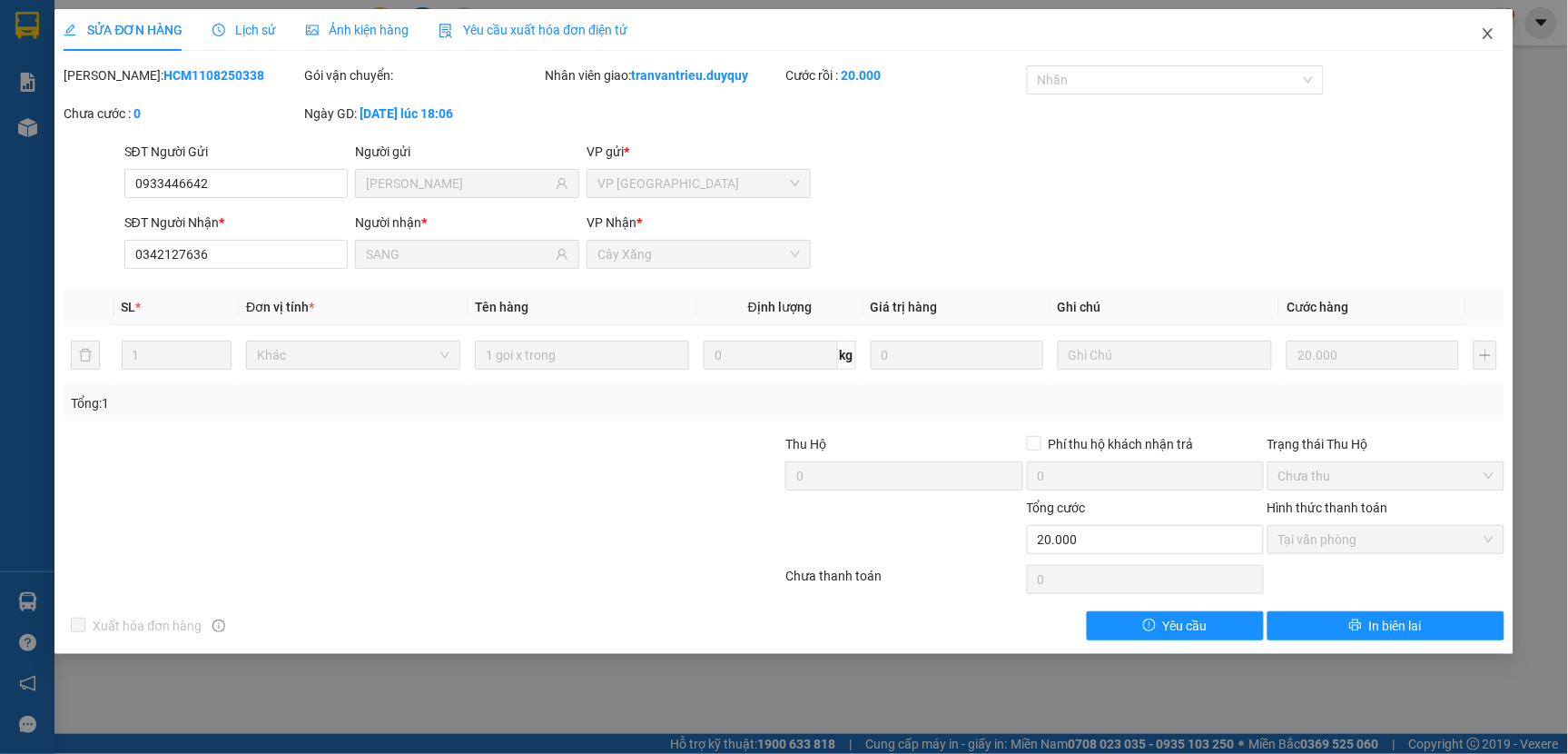
click at [1487, 30] on icon "close" at bounding box center [1488, 34] width 15 height 15
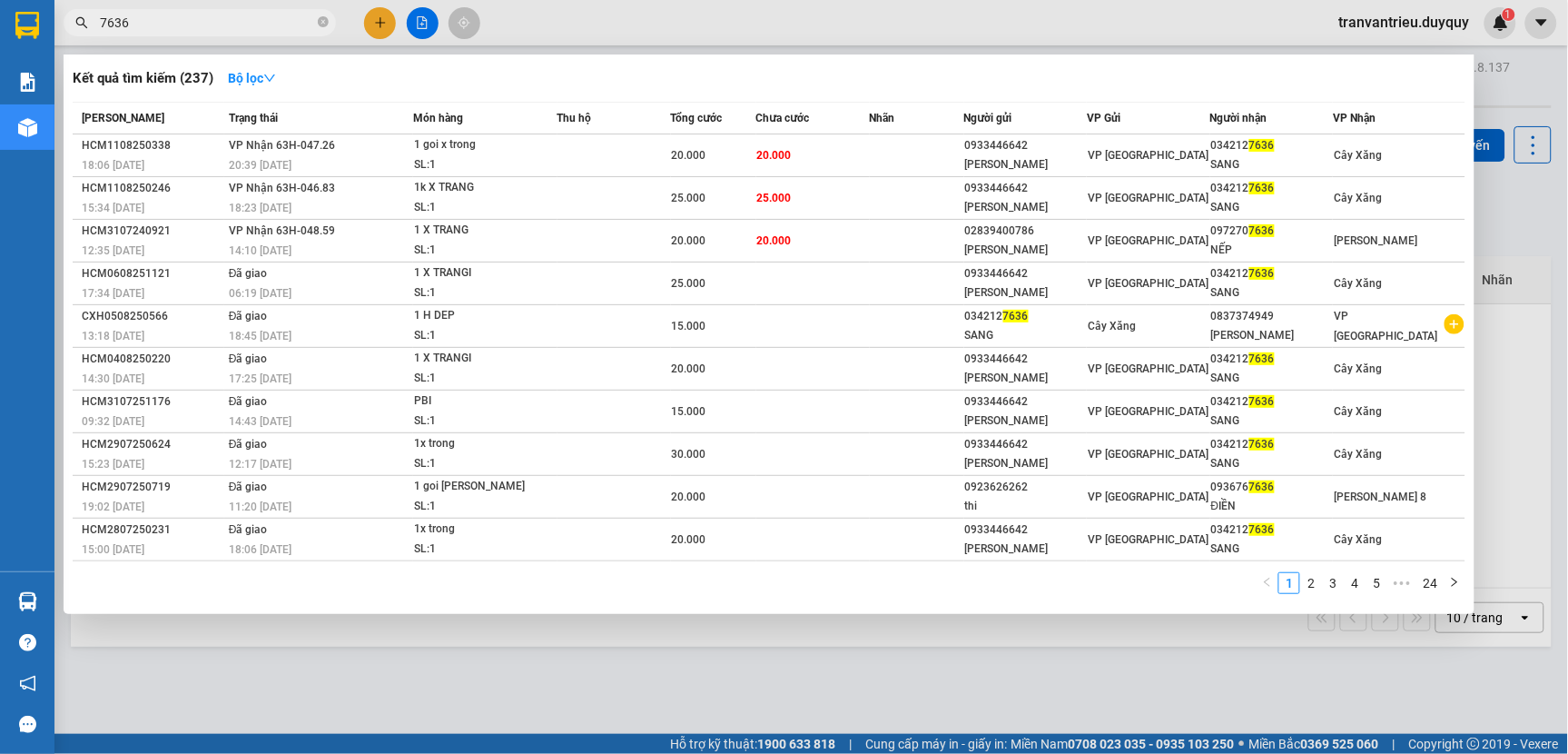
click at [333, 21] on span "7636" at bounding box center [199, 22] width 272 height 27
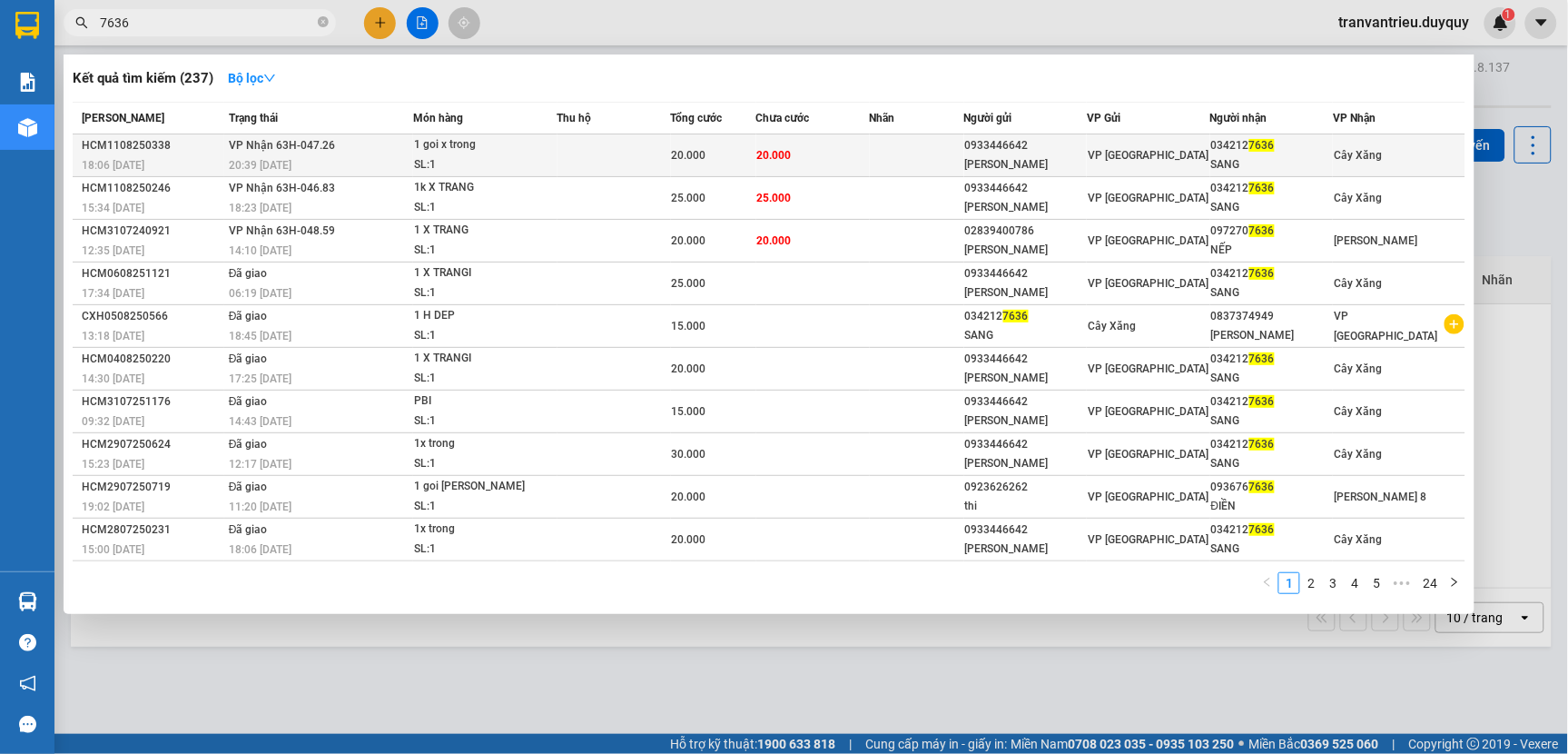
click at [1251, 157] on div "SANG" at bounding box center [1271, 164] width 122 height 19
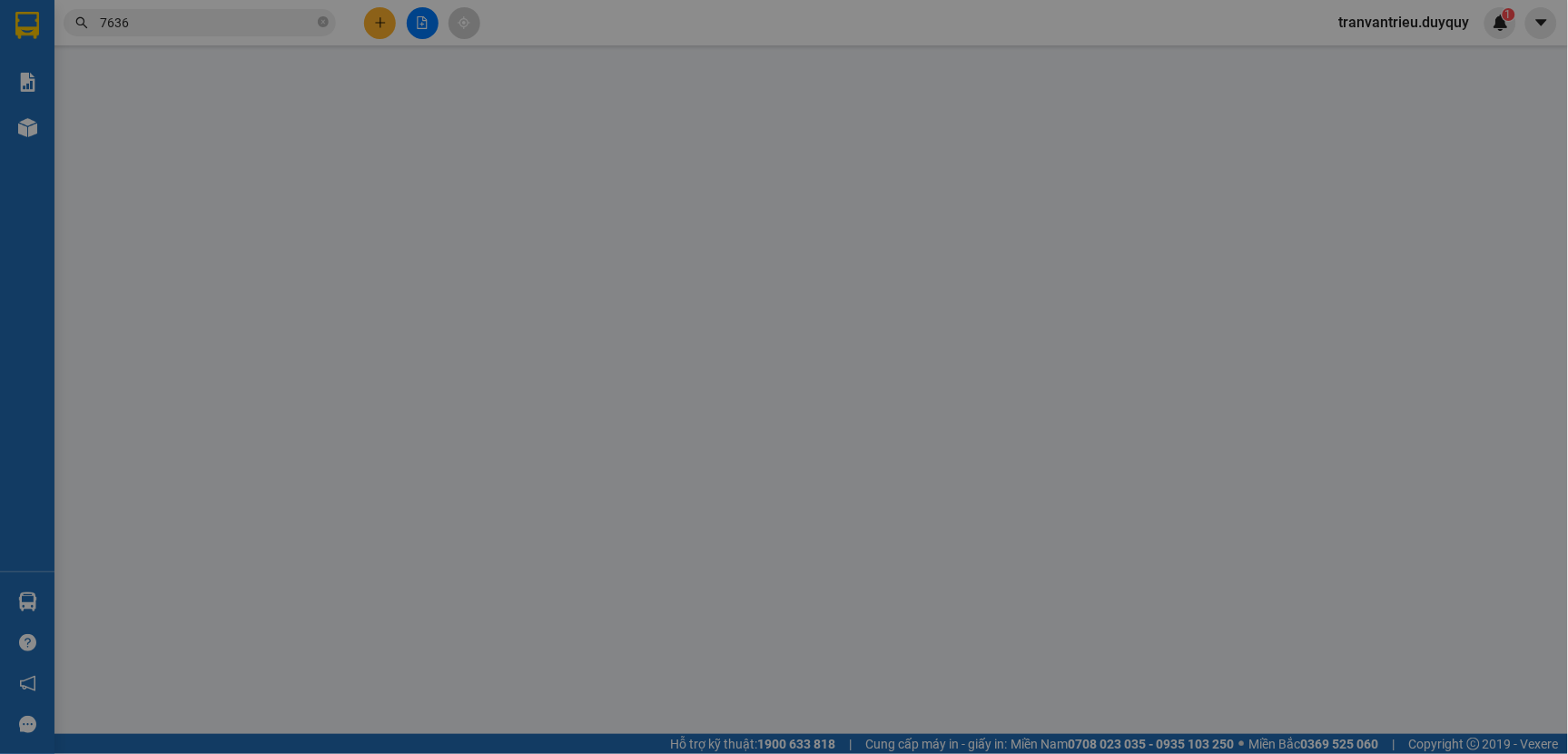
type input "0933446642"
type input "[PERSON_NAME]"
type input "0342127636"
type input "SANG"
type input "20.000"
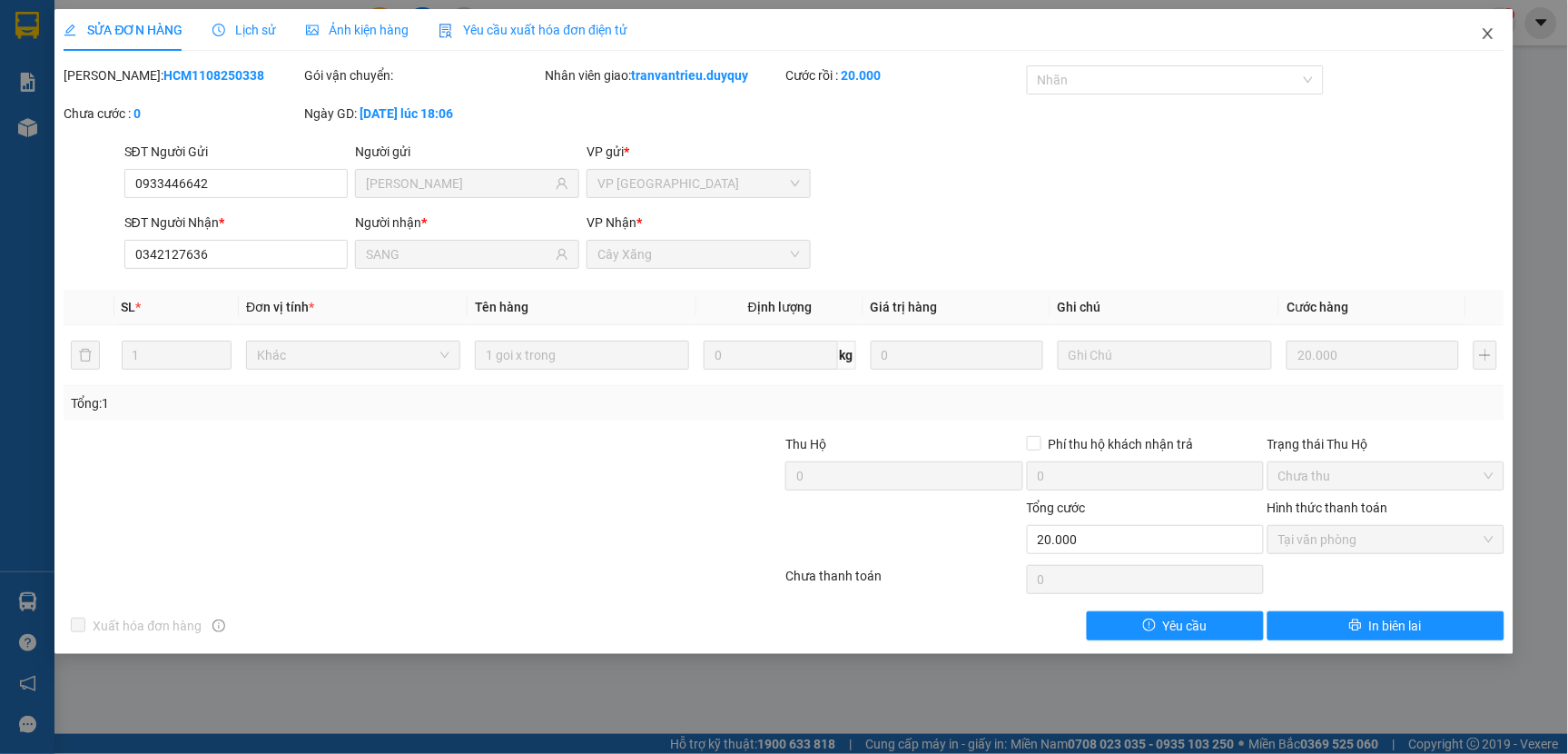
drag, startPoint x: 1486, startPoint y: 28, endPoint x: 1498, endPoint y: 2, distance: 28.6
click at [1486, 25] on span "Close" at bounding box center [1487, 34] width 51 height 51
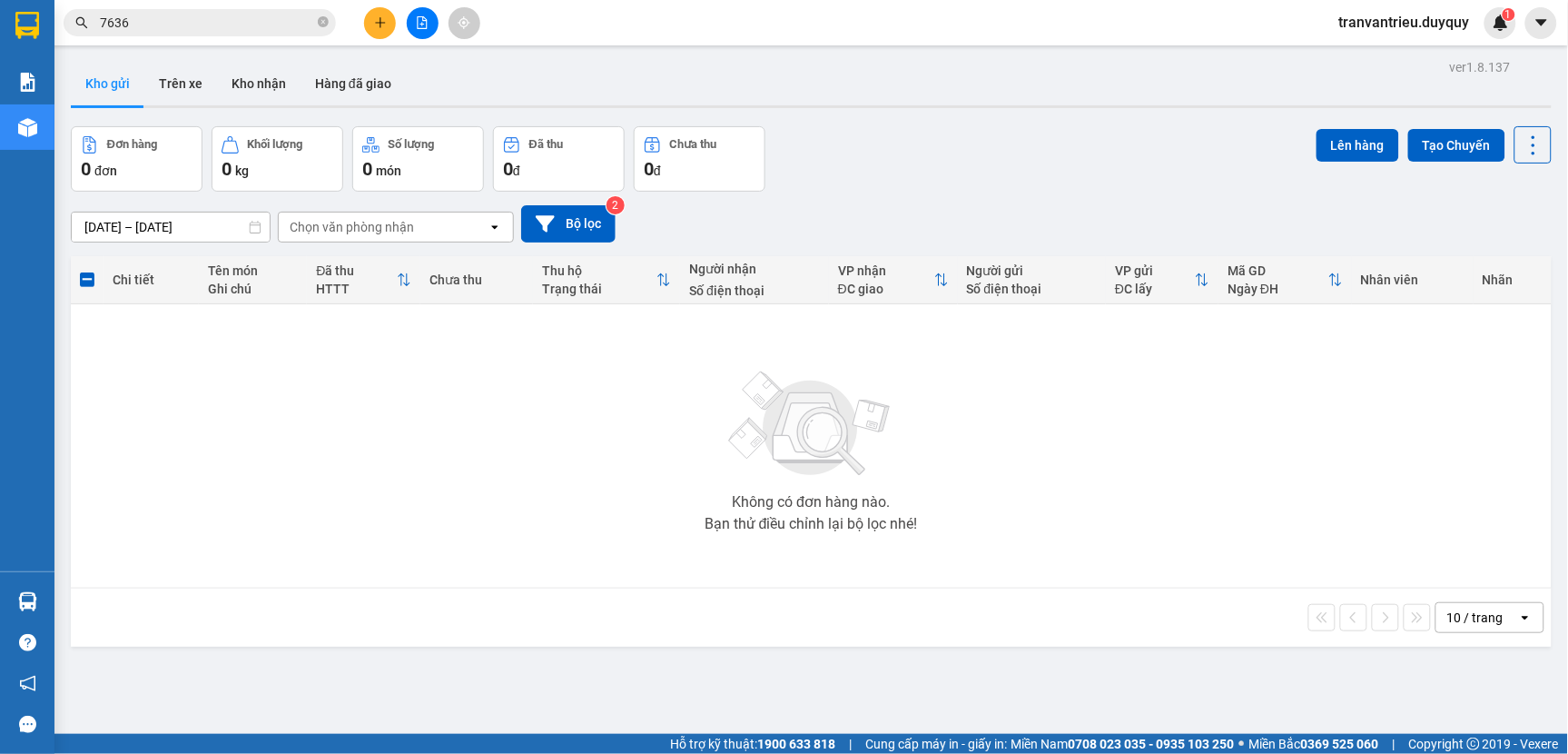
click at [330, 23] on span "7636" at bounding box center [199, 22] width 272 height 27
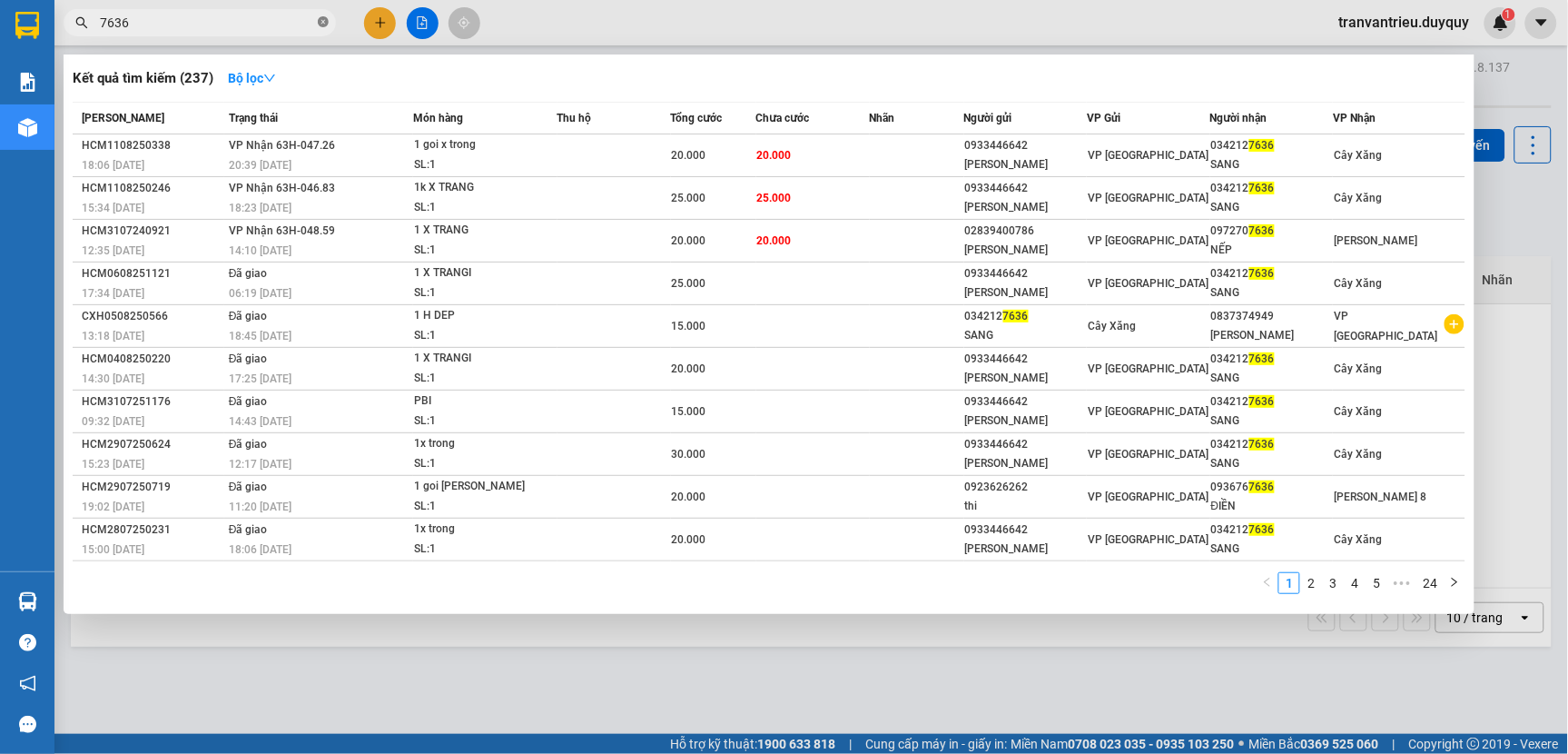
click at [327, 20] on icon "close-circle" at bounding box center [323, 21] width 11 height 11
